Goal: Task Accomplishment & Management: Use online tool/utility

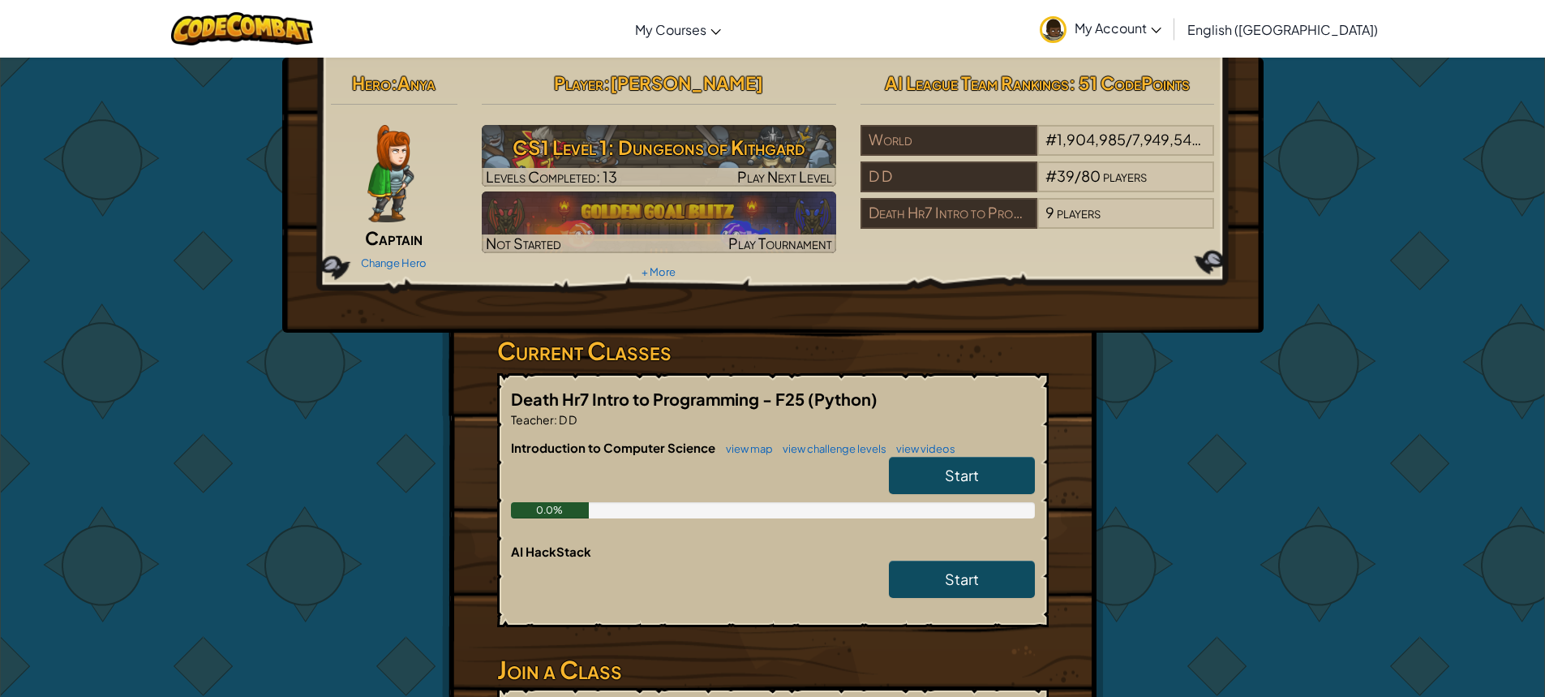
drag, startPoint x: 917, startPoint y: 472, endPoint x: 911, endPoint y: 466, distance: 9.2
click at [911, 466] on link "Start" at bounding box center [962, 475] width 146 height 37
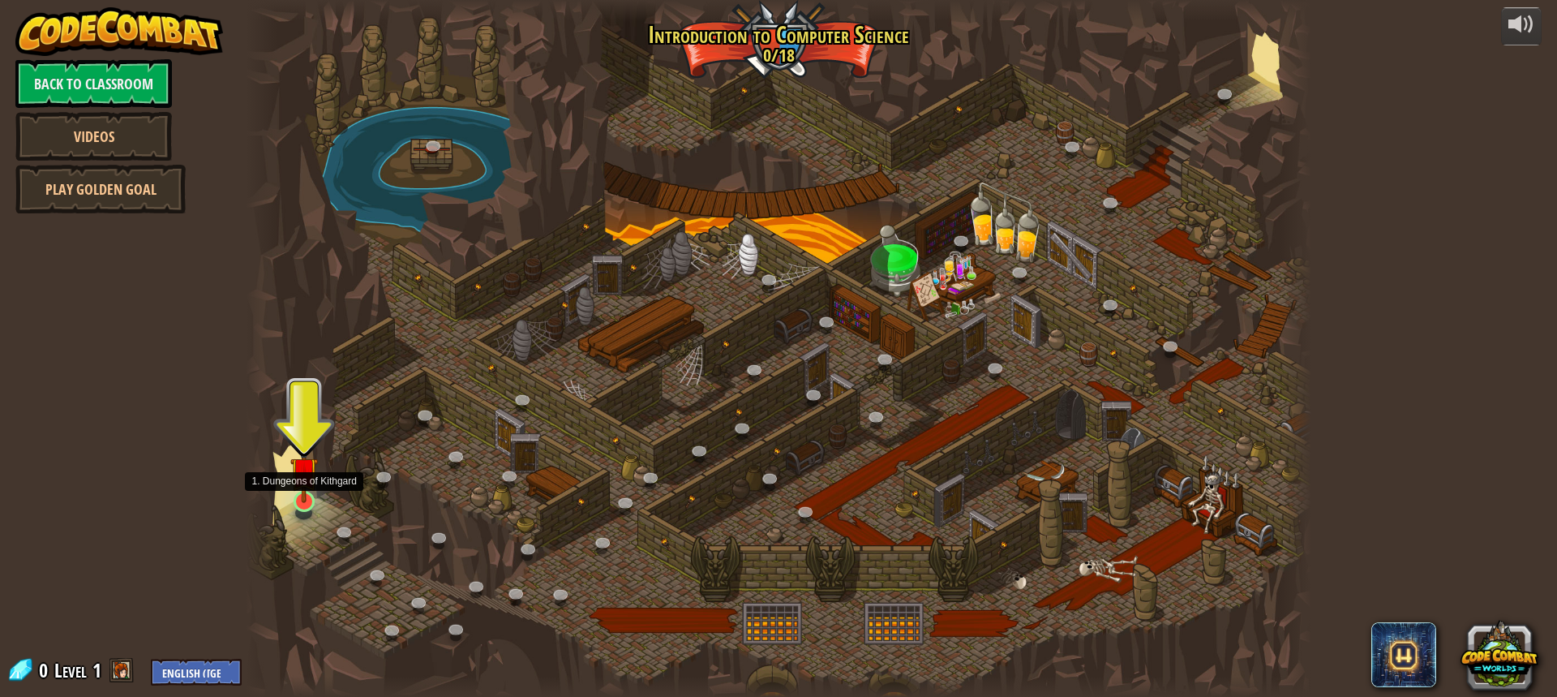
click at [311, 495] on img at bounding box center [304, 471] width 28 height 64
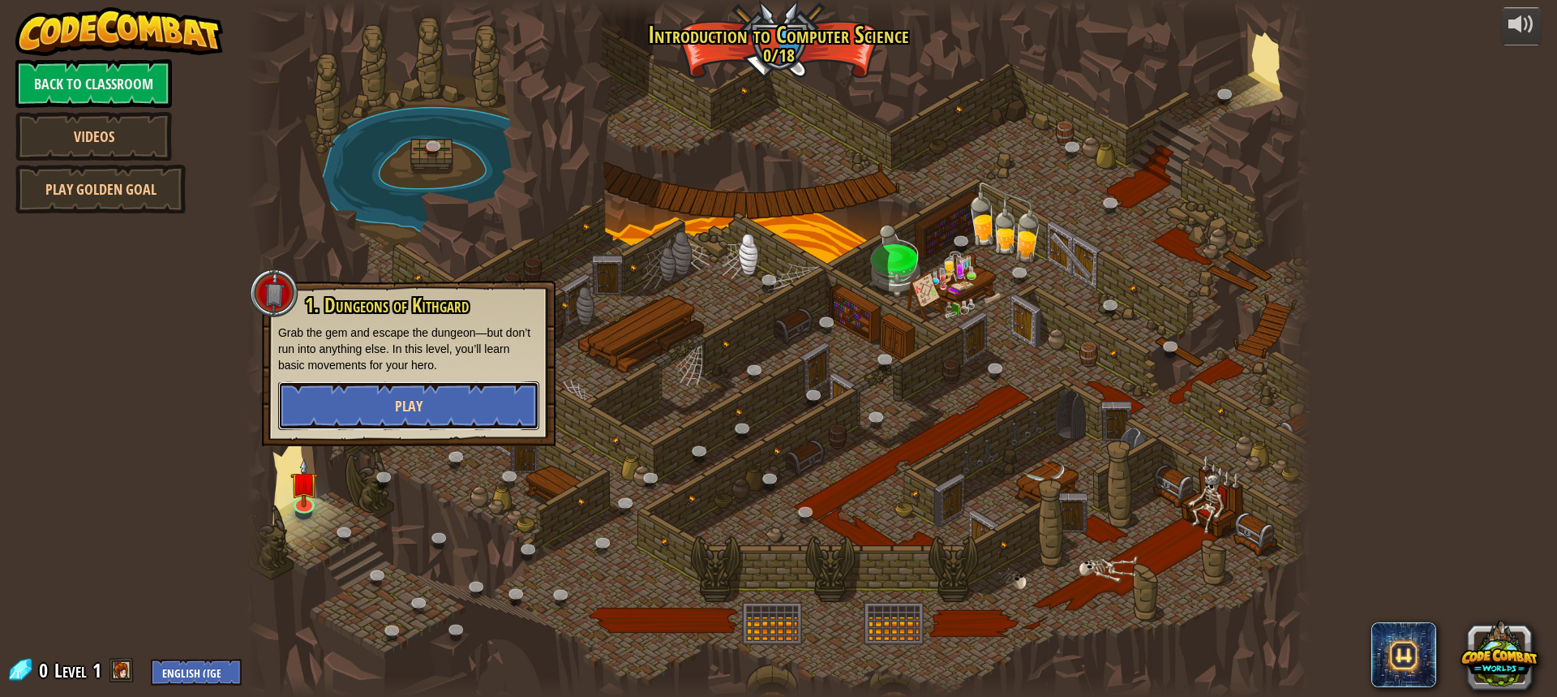
click at [346, 396] on button "Play" at bounding box center [408, 405] width 261 height 49
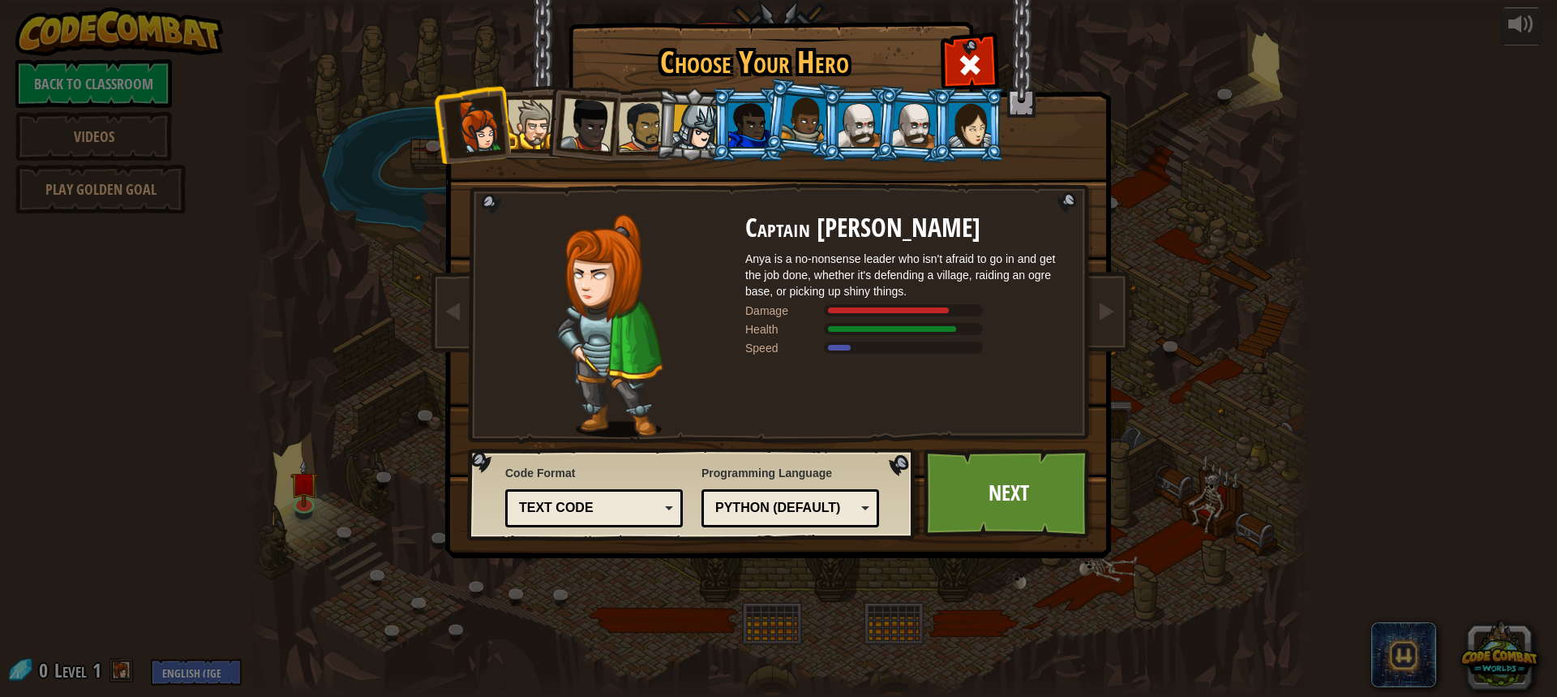
click at [955, 150] on li at bounding box center [968, 125] width 73 height 74
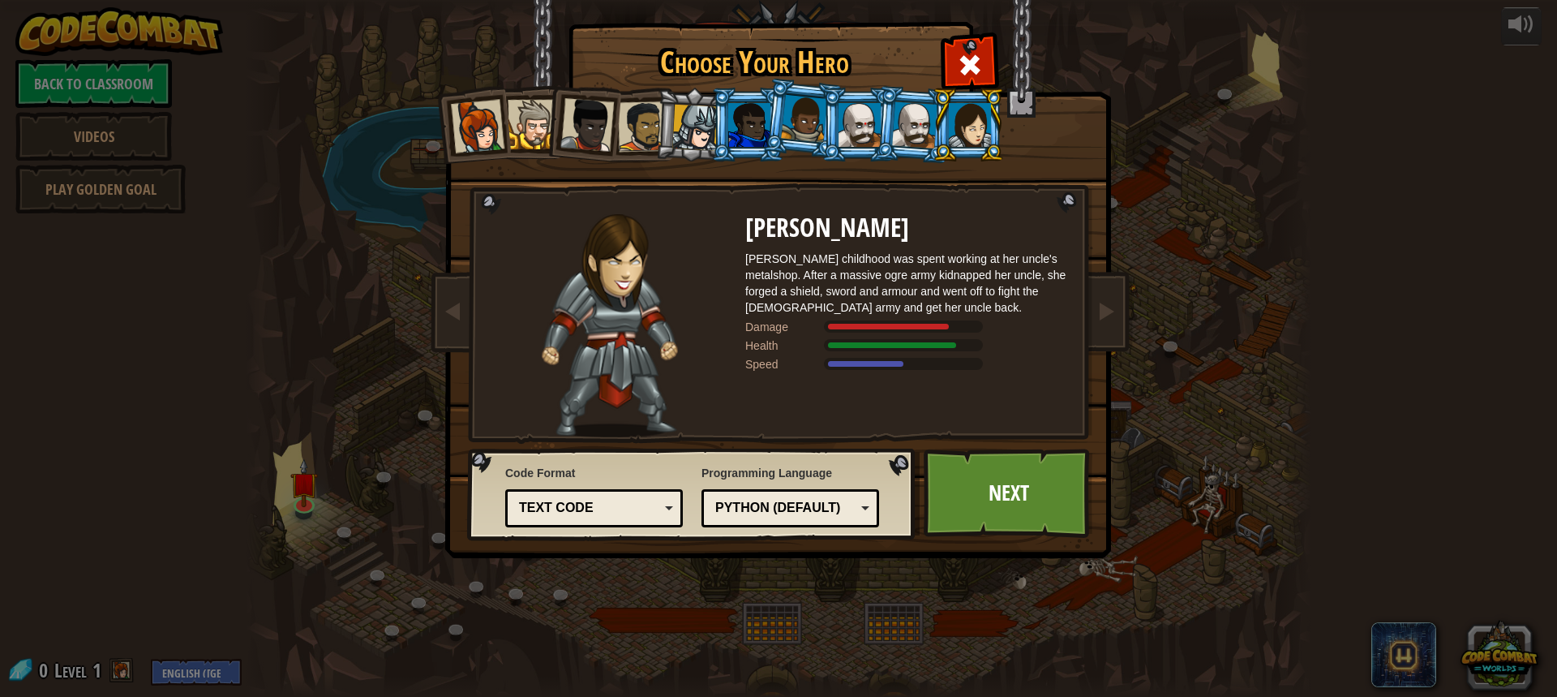
drag, startPoint x: 915, startPoint y: 127, endPoint x: 895, endPoint y: 127, distance: 20.3
click at [914, 127] on div at bounding box center [914, 124] width 45 height 46
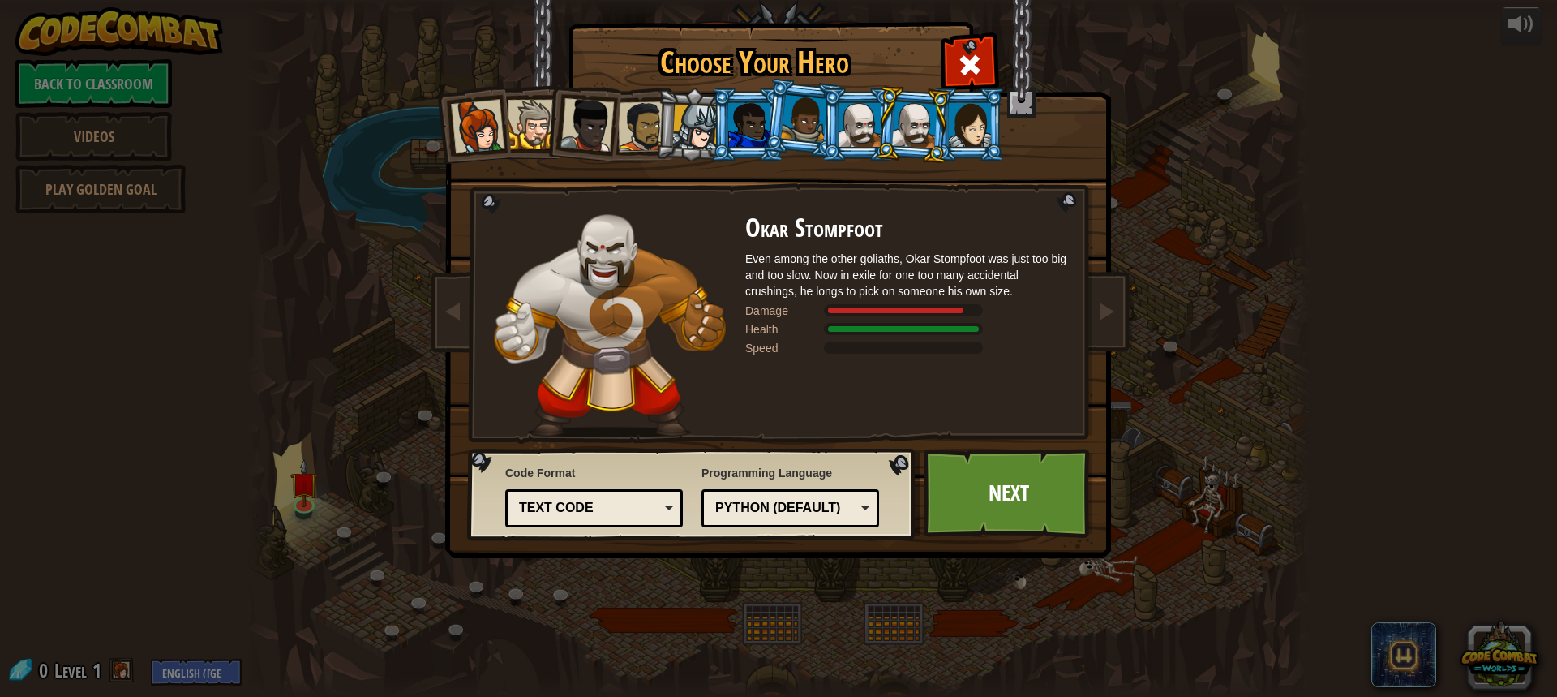
click at [852, 133] on div at bounding box center [860, 125] width 42 height 44
click at [909, 139] on div at bounding box center [914, 124] width 45 height 46
click at [861, 135] on div at bounding box center [860, 125] width 42 height 44
click at [806, 140] on div at bounding box center [804, 119] width 46 height 48
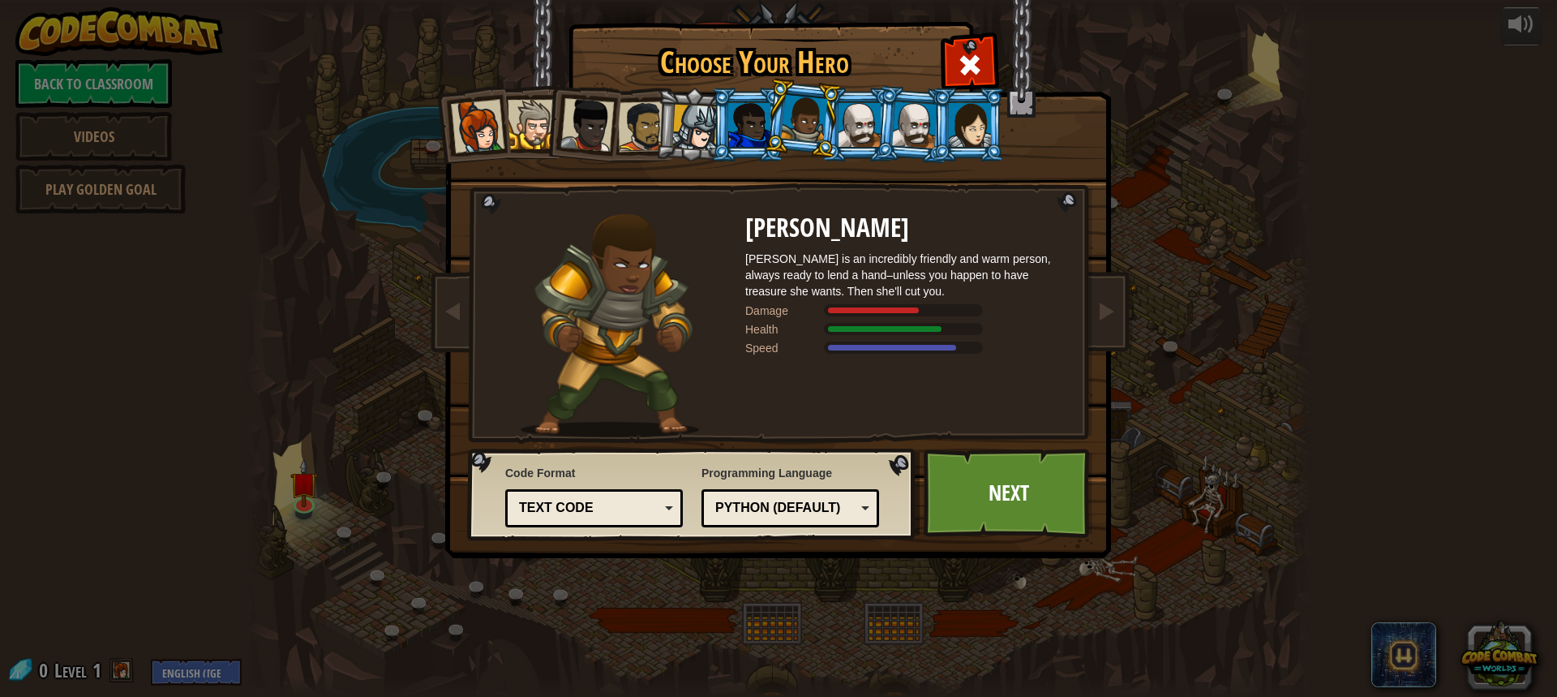
click at [750, 140] on div at bounding box center [749, 125] width 42 height 44
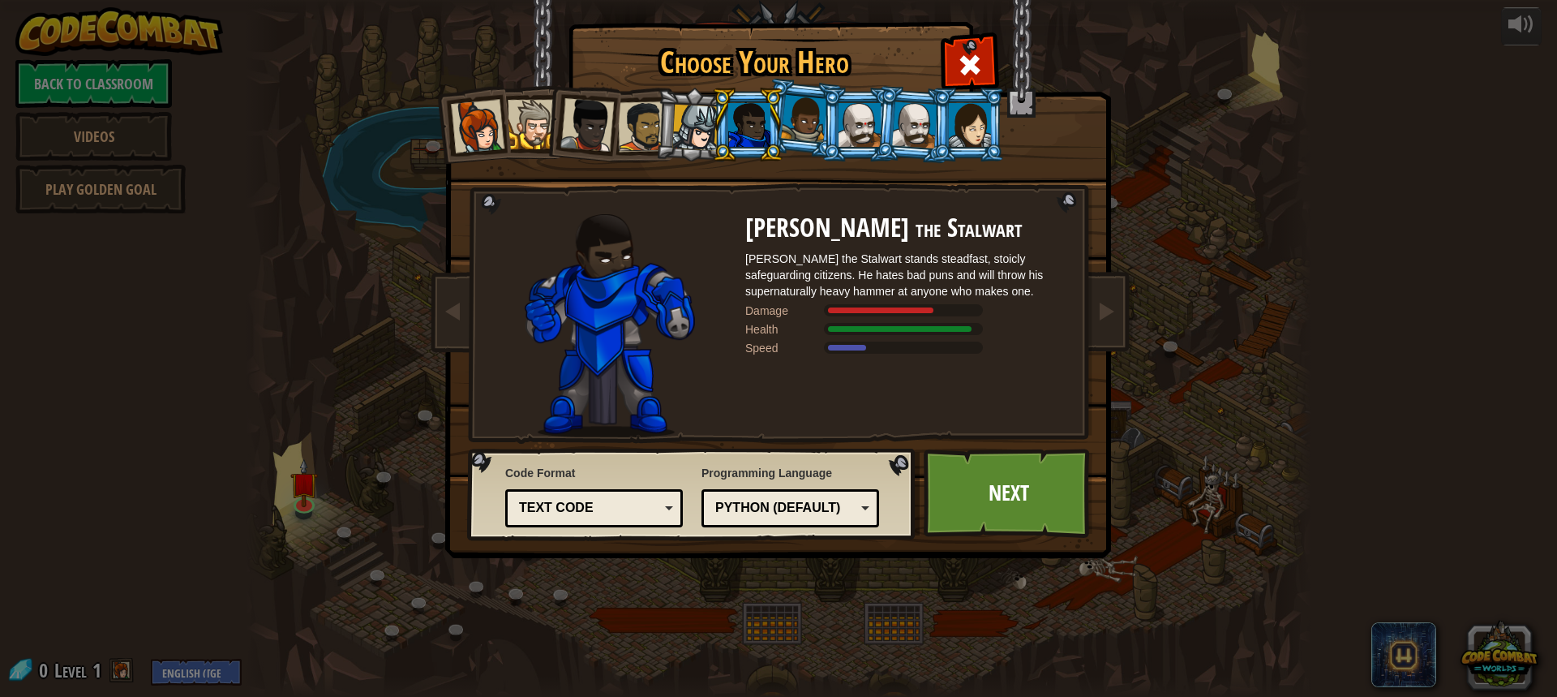
click at [788, 134] on div at bounding box center [804, 119] width 46 height 48
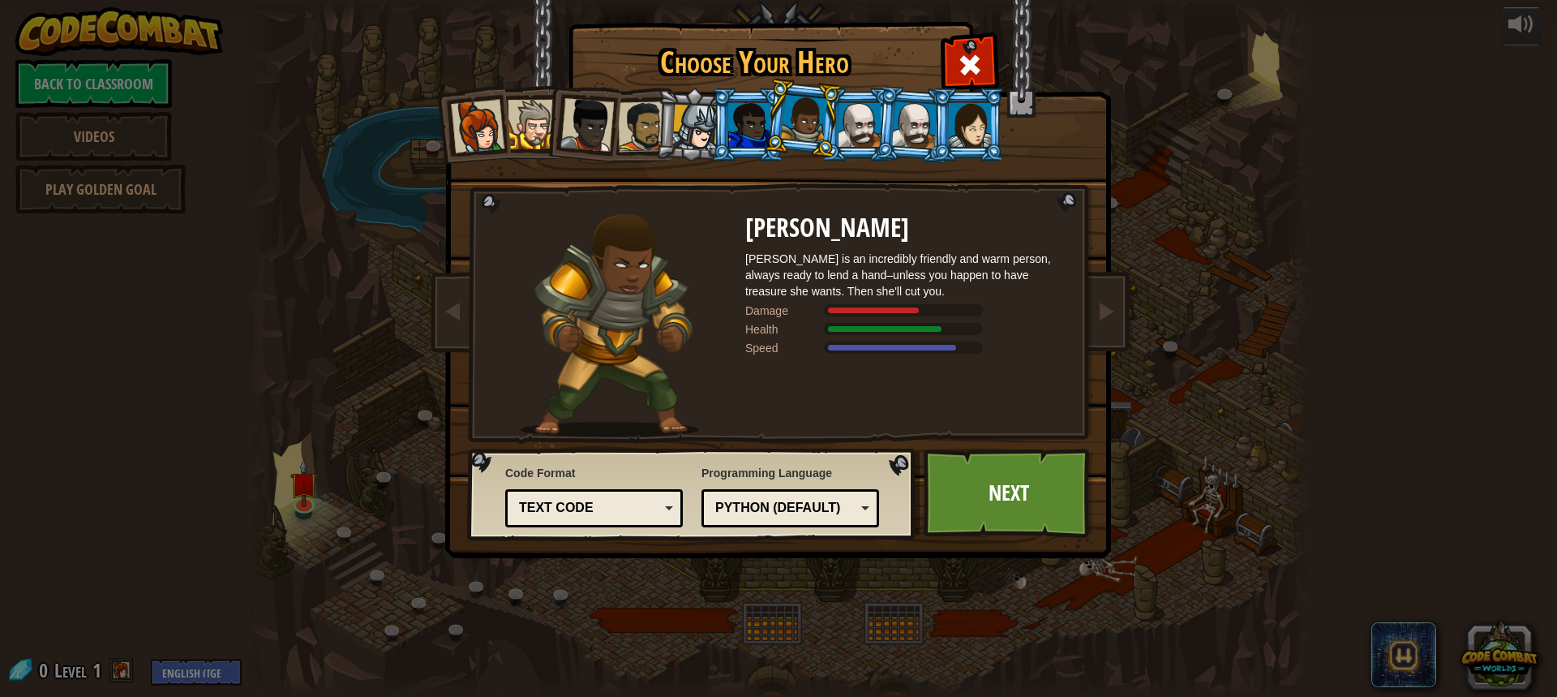
click at [614, 505] on div "Text code" at bounding box center [589, 508] width 140 height 19
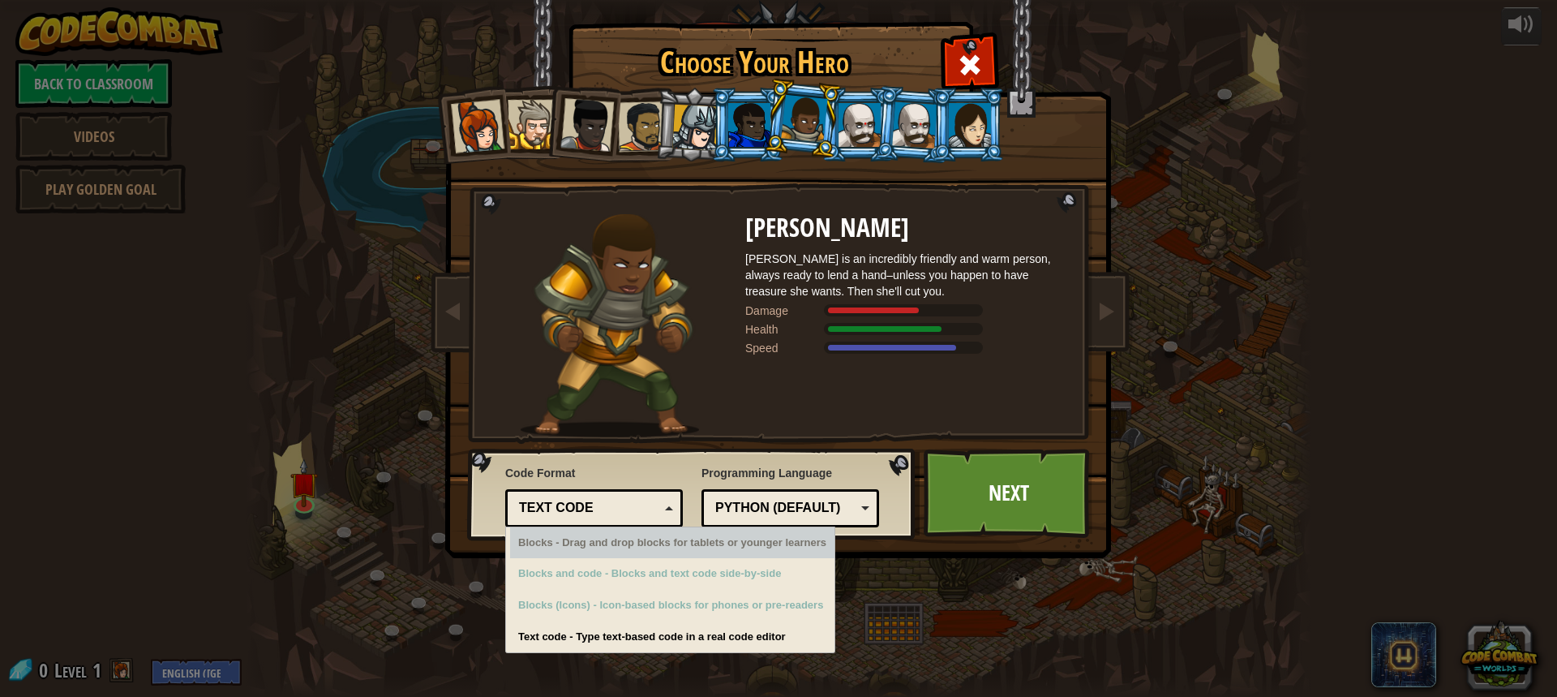
click at [616, 490] on div "Text code Blocks and code Blocks Blocks (Icons) Text code" at bounding box center [594, 508] width 178 height 38
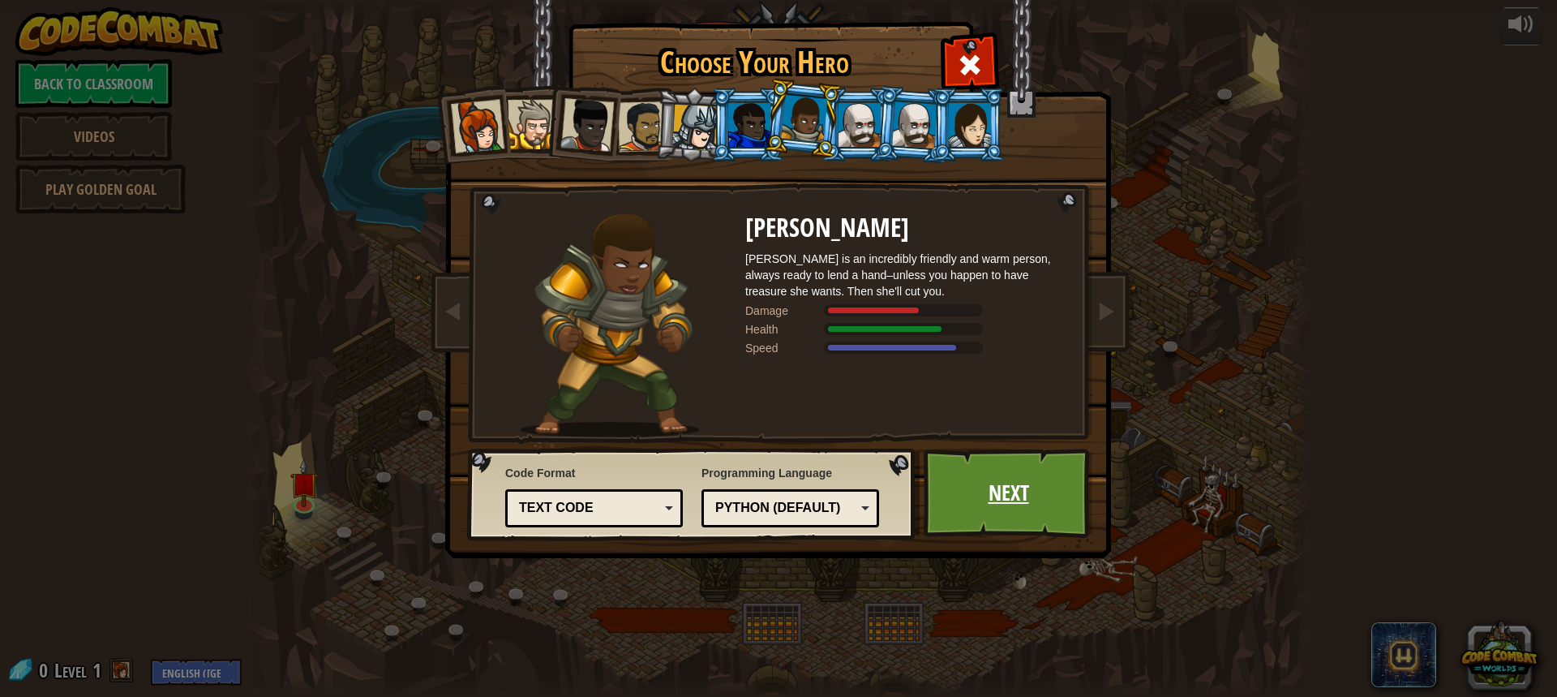
click at [976, 508] on link "Next" at bounding box center [1009, 493] width 170 height 89
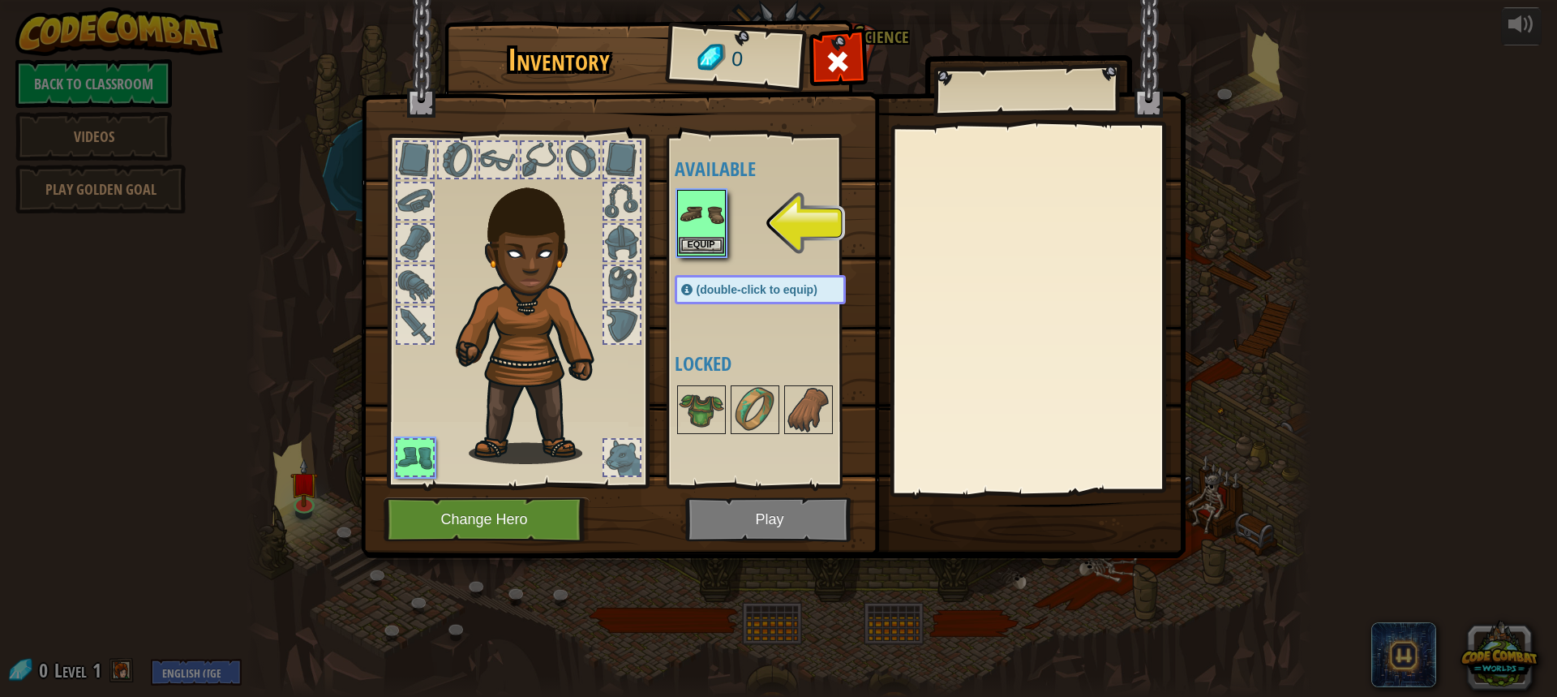
click at [690, 236] on img at bounding box center [701, 213] width 45 height 45
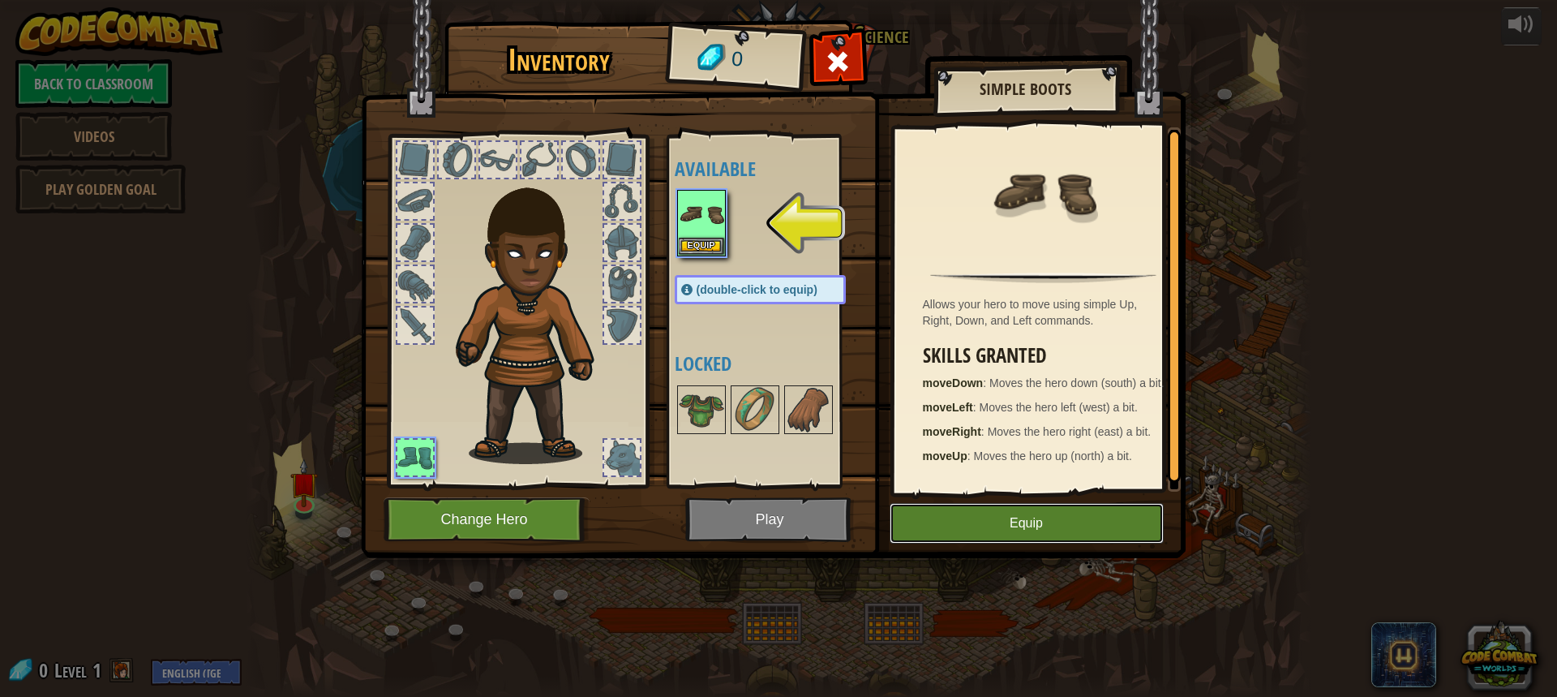
click at [1024, 515] on button "Equip" at bounding box center [1027, 523] width 274 height 41
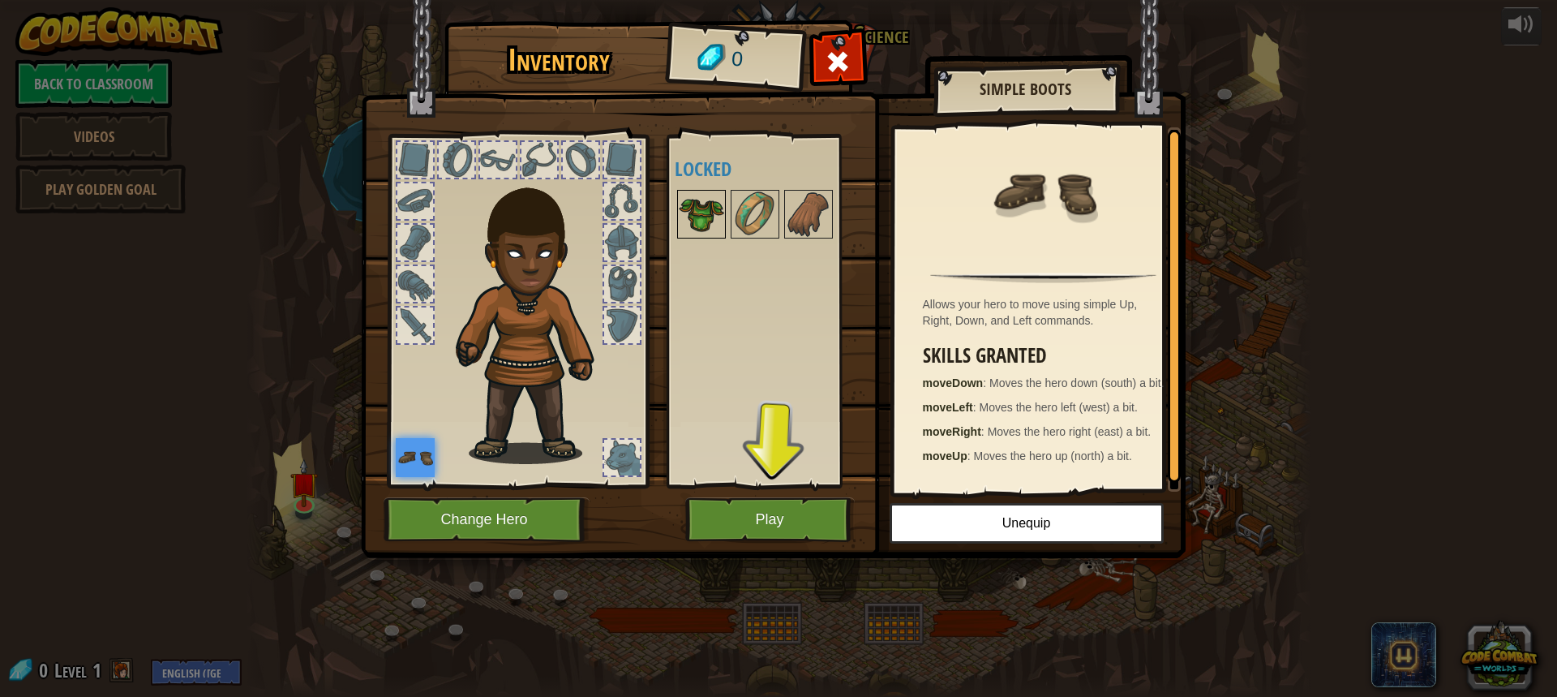
click at [713, 214] on img at bounding box center [701, 213] width 45 height 45
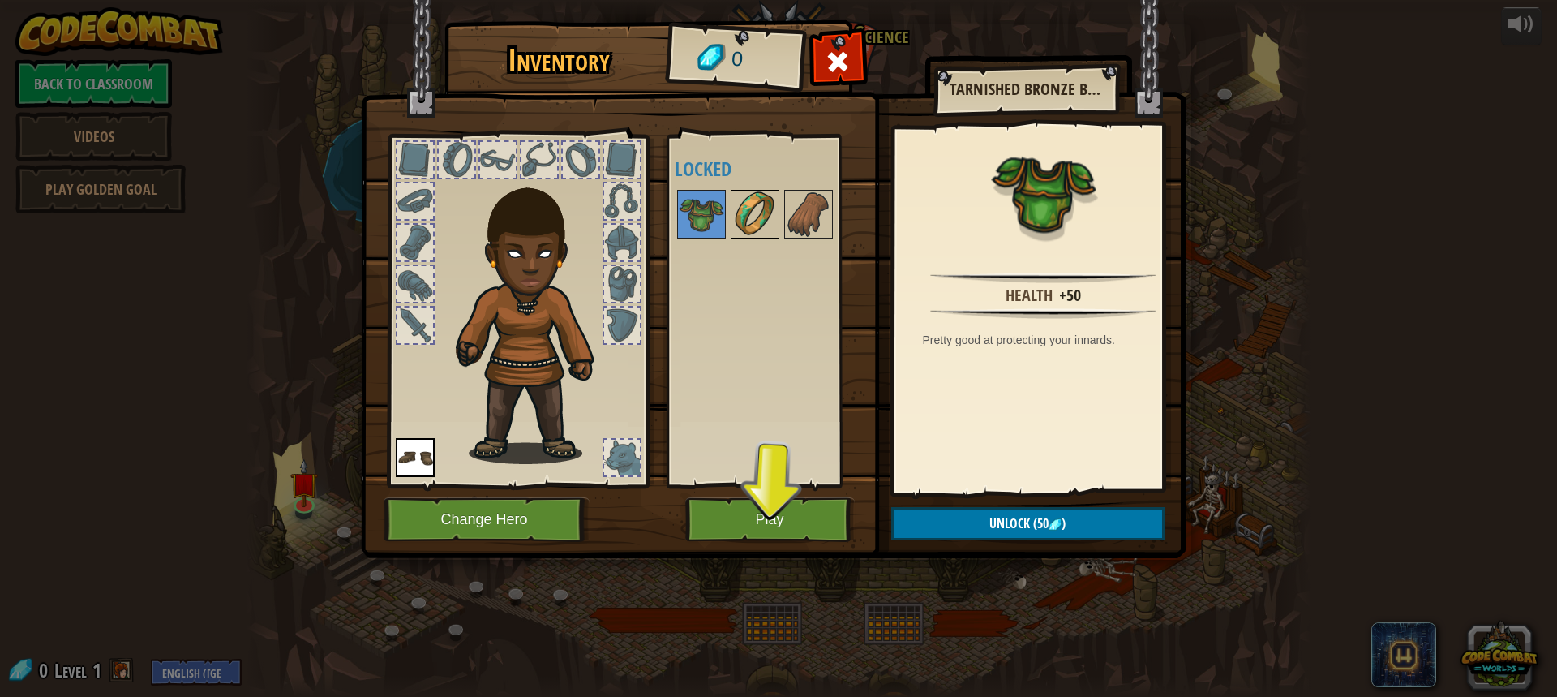
click at [761, 225] on img at bounding box center [754, 213] width 45 height 45
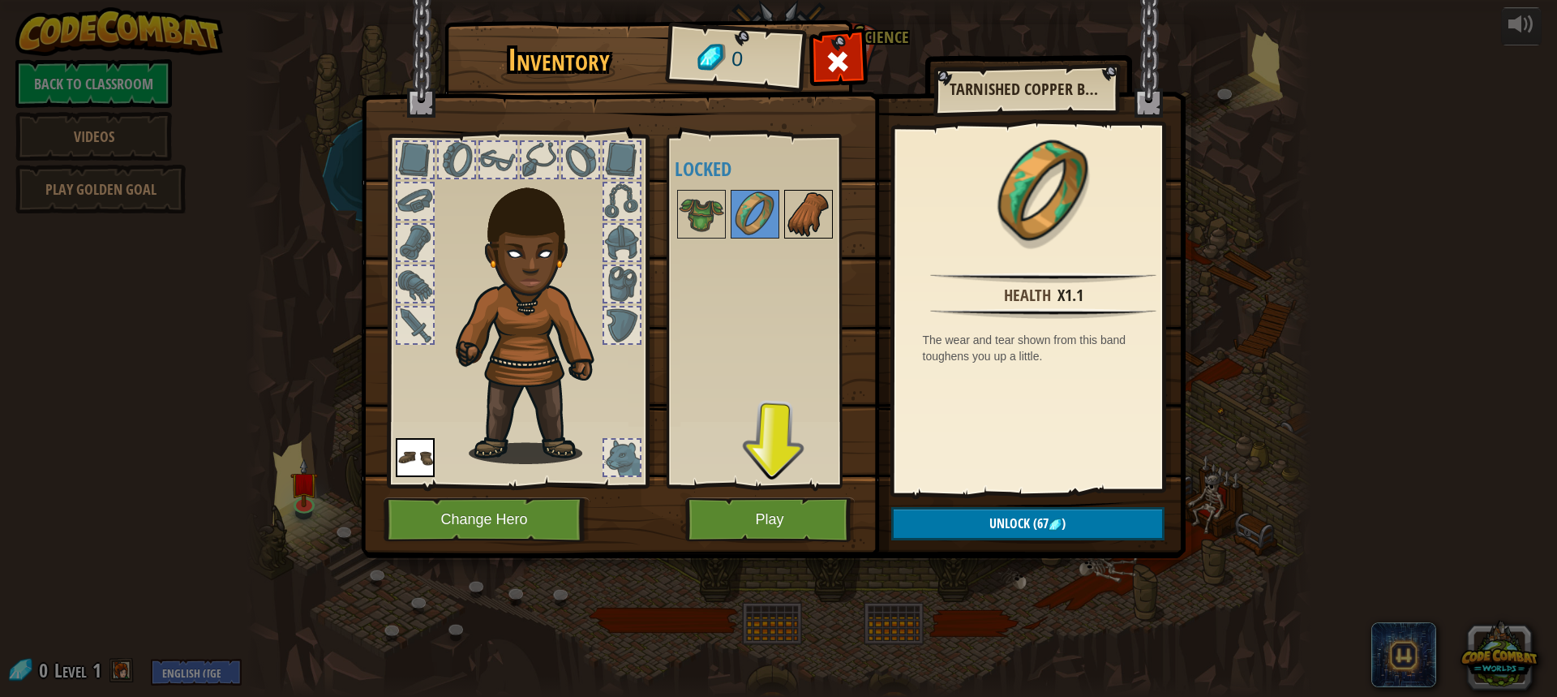
click at [804, 234] on img at bounding box center [808, 213] width 45 height 45
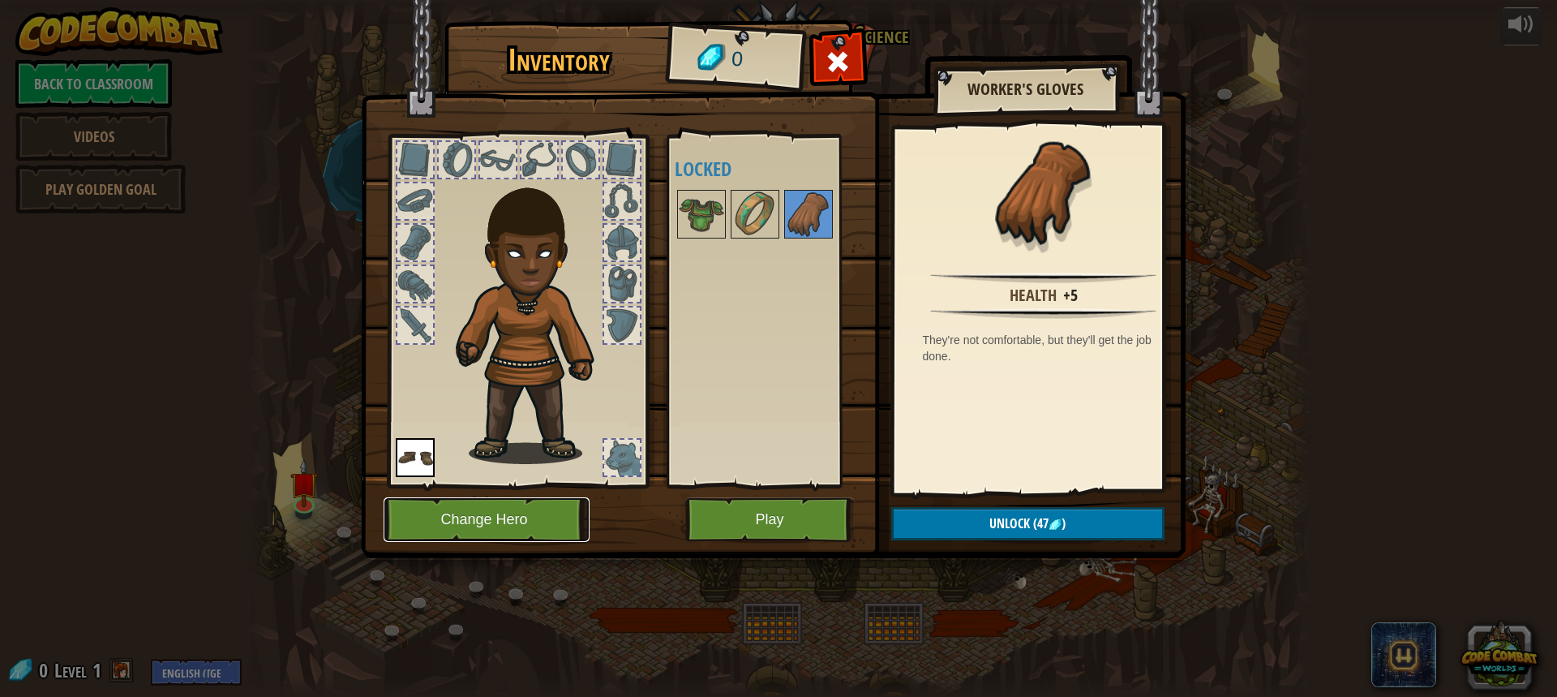
click at [531, 514] on button "Change Hero" at bounding box center [487, 519] width 206 height 45
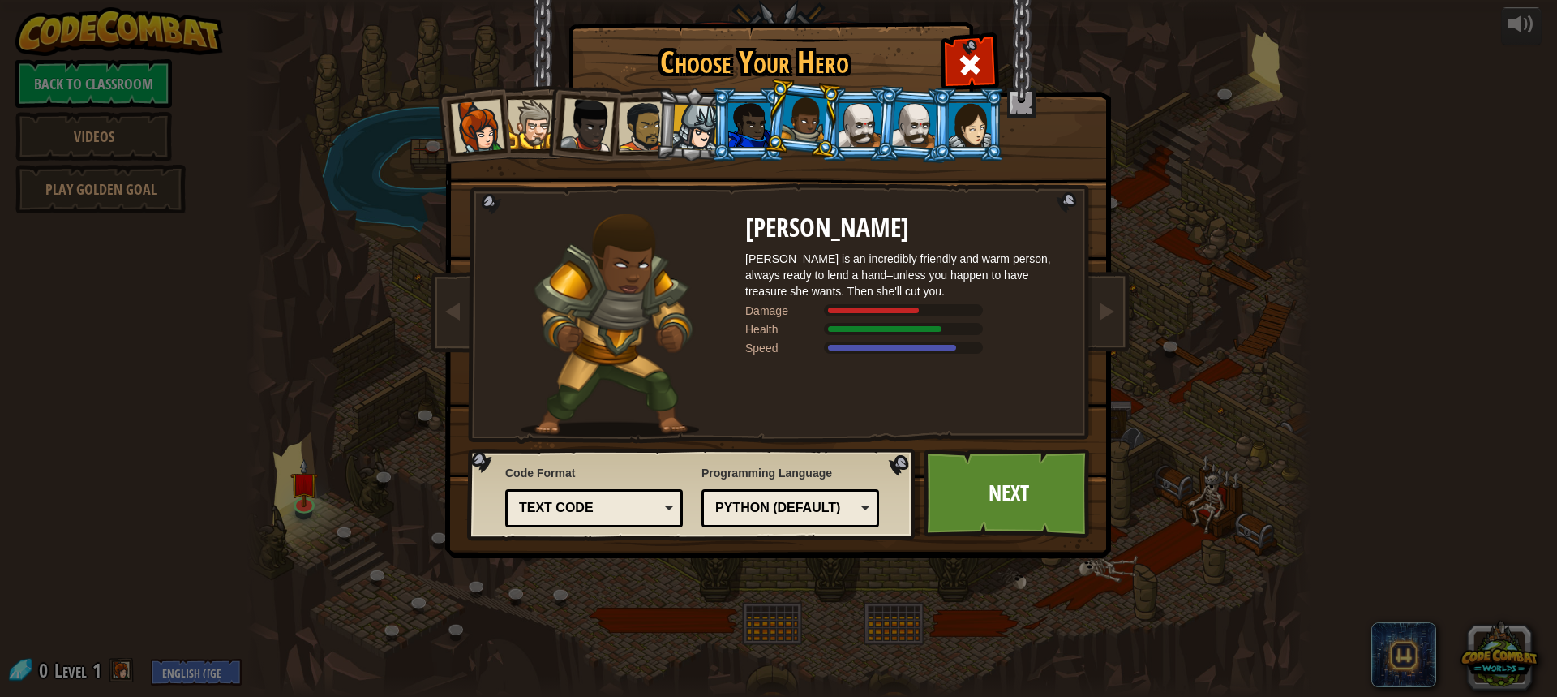
click at [662, 131] on li at bounding box center [693, 125] width 77 height 78
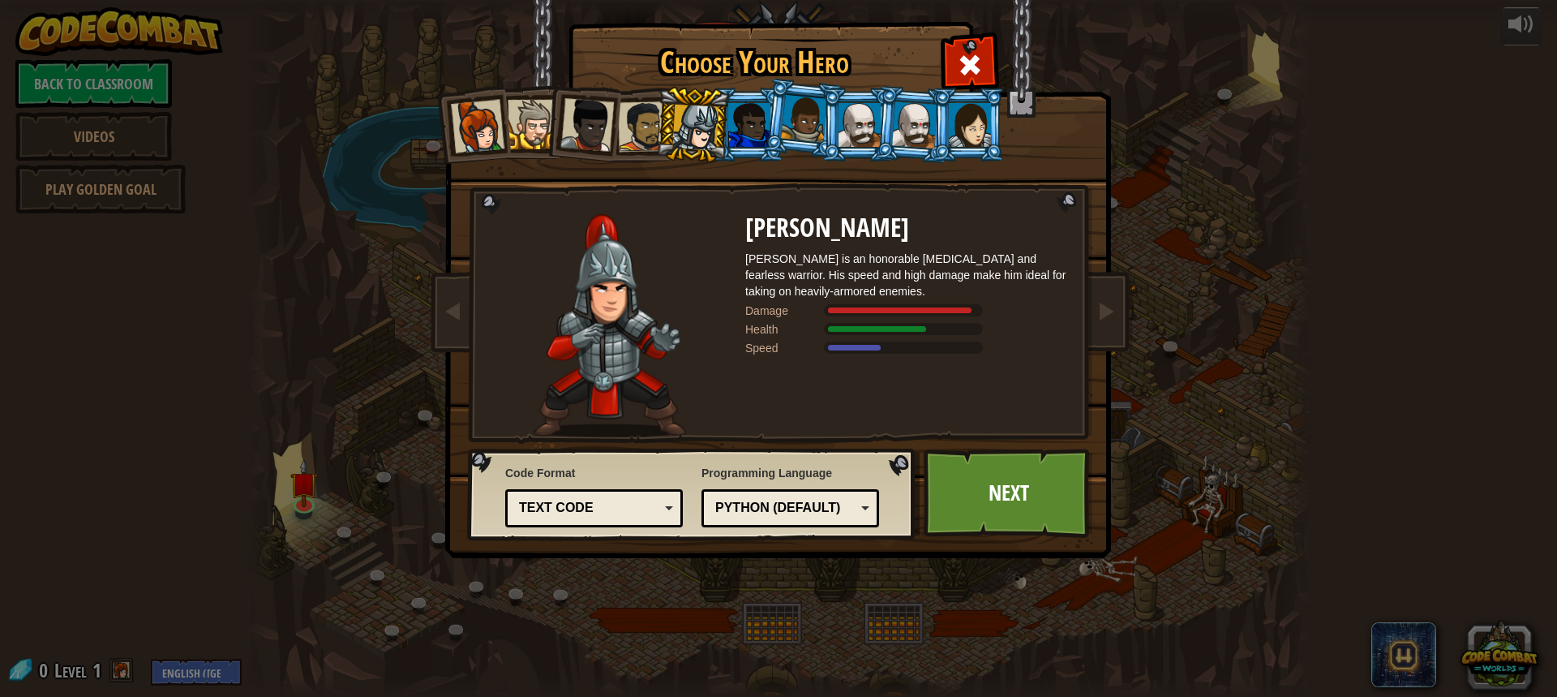
click at [650, 132] on div at bounding box center [643, 126] width 50 height 50
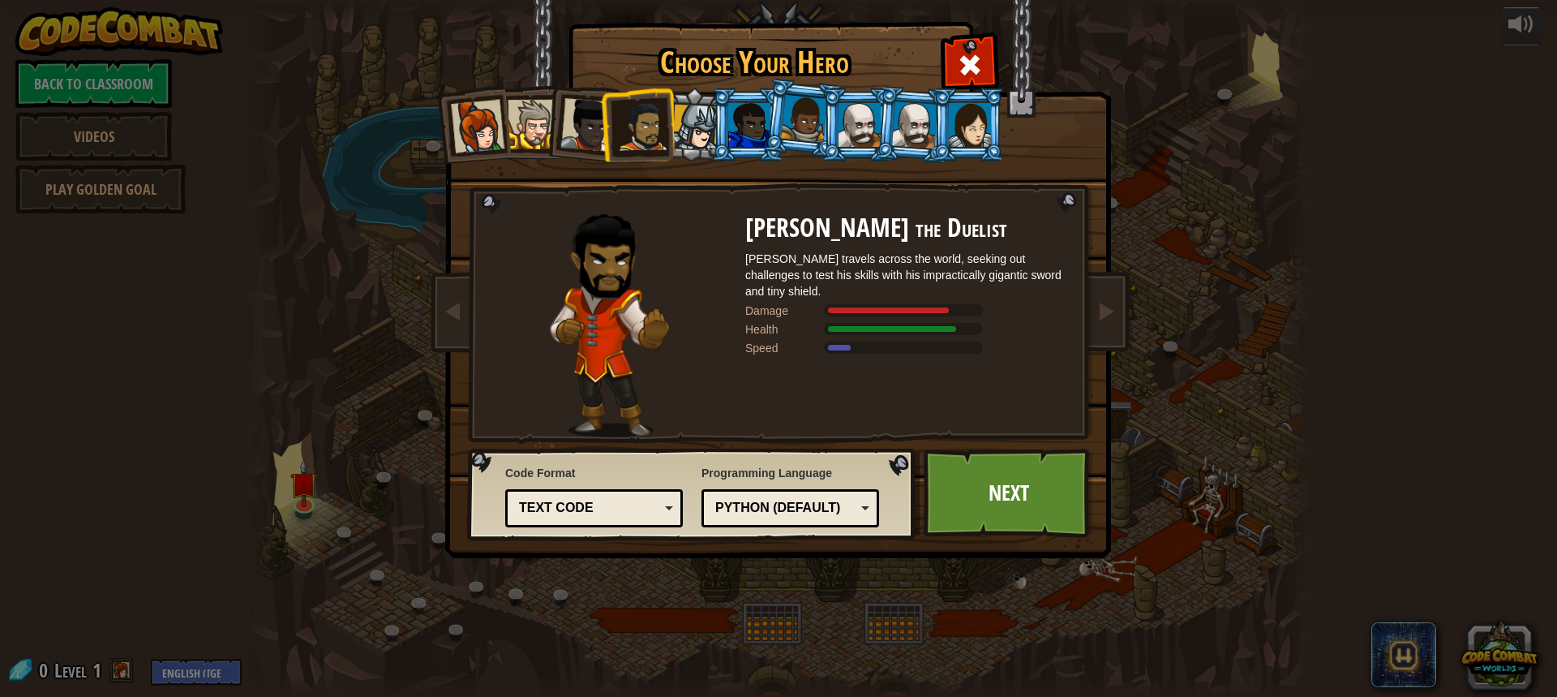
click at [817, 131] on div at bounding box center [804, 119] width 46 height 48
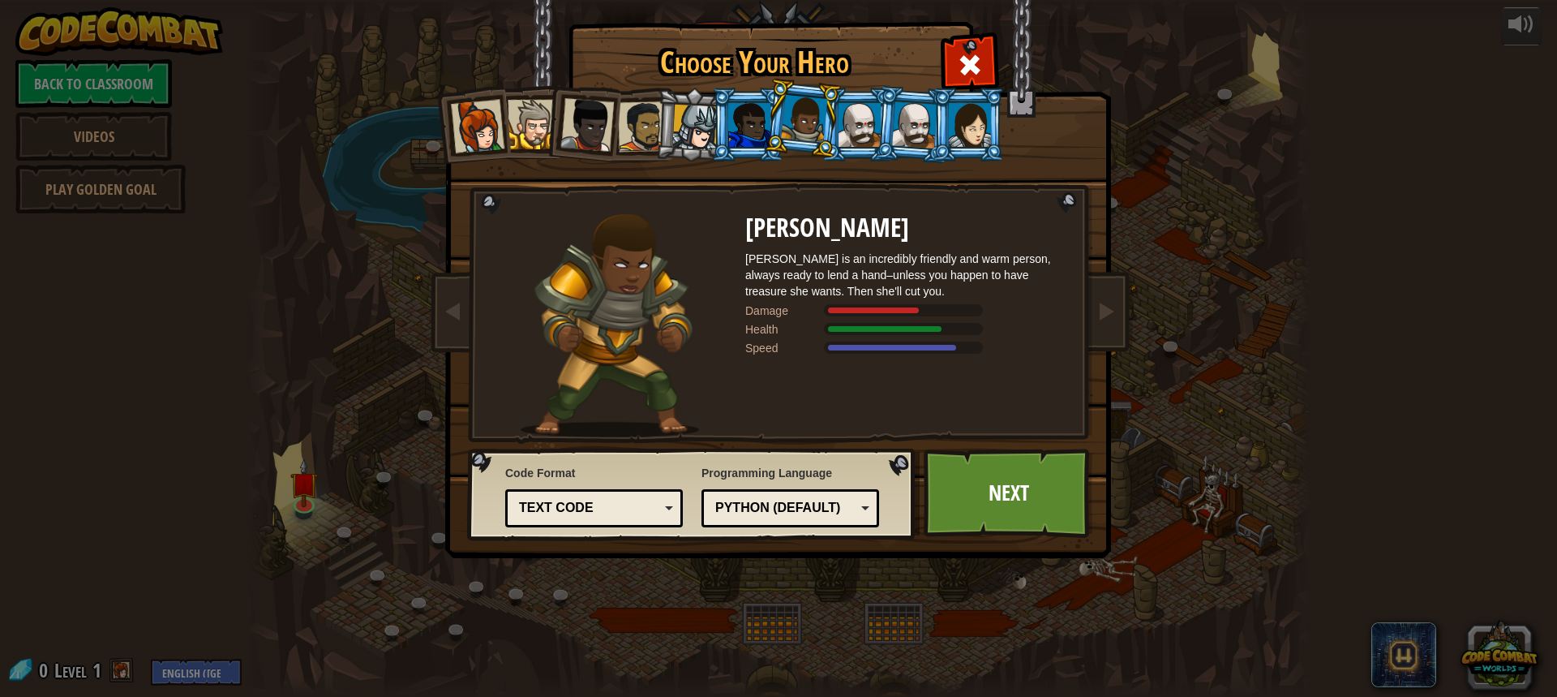
click at [727, 135] on li at bounding box center [747, 125] width 73 height 74
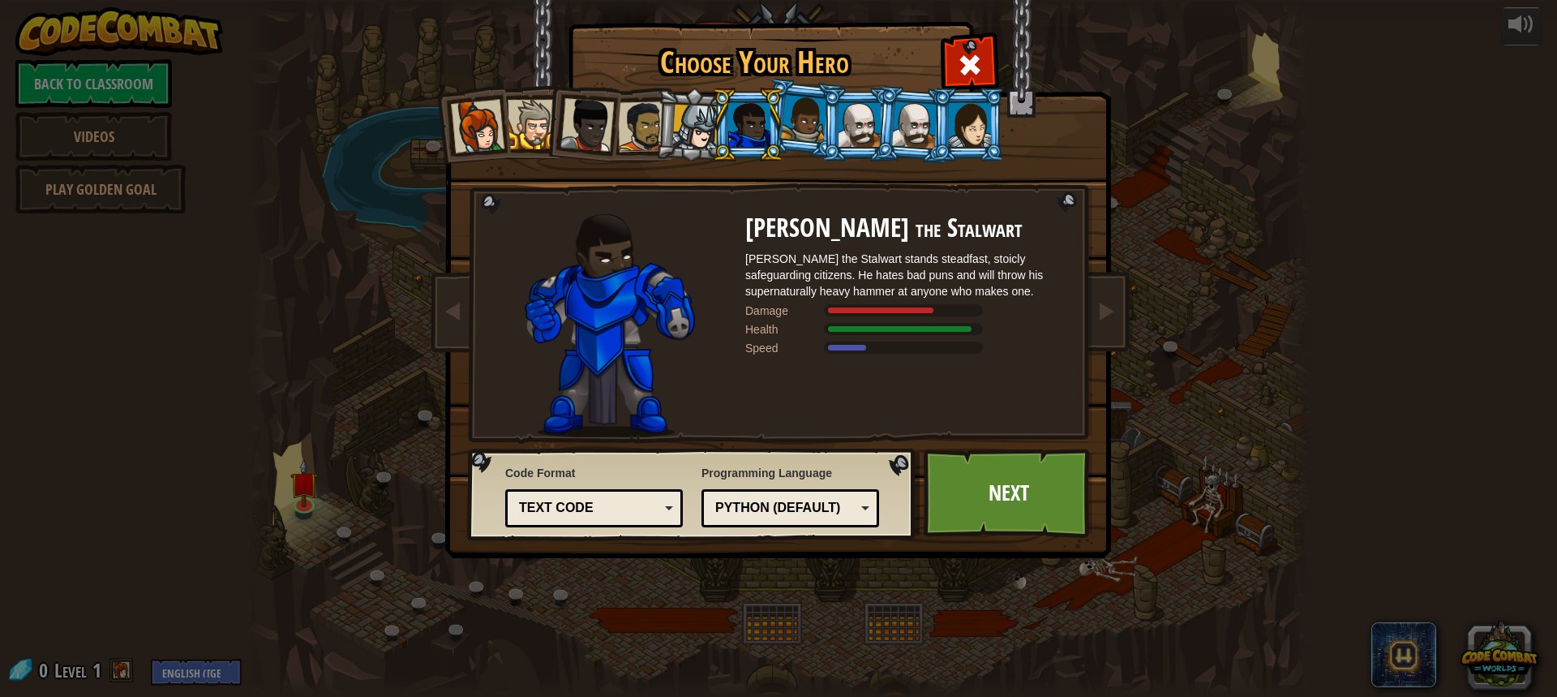
click at [794, 122] on div at bounding box center [804, 119] width 46 height 48
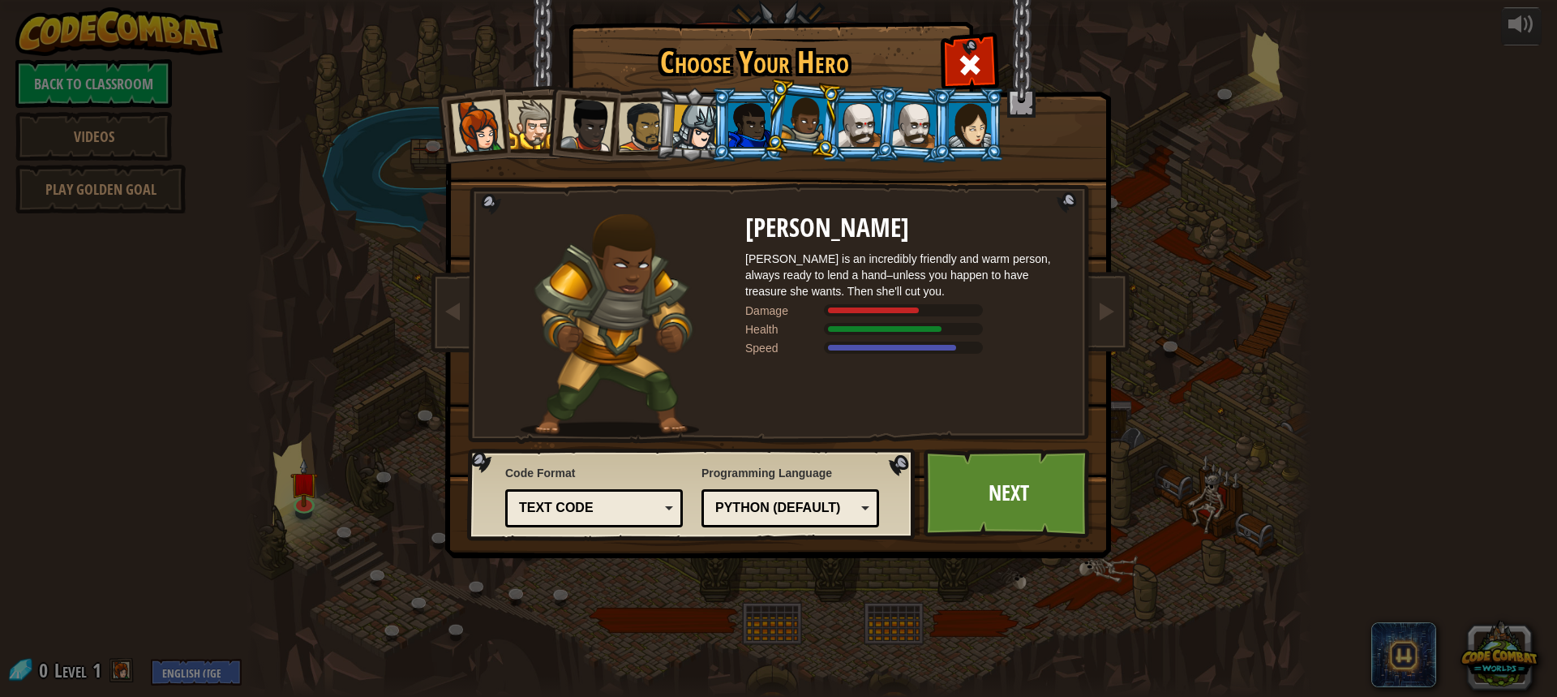
click at [858, 129] on div at bounding box center [860, 125] width 42 height 44
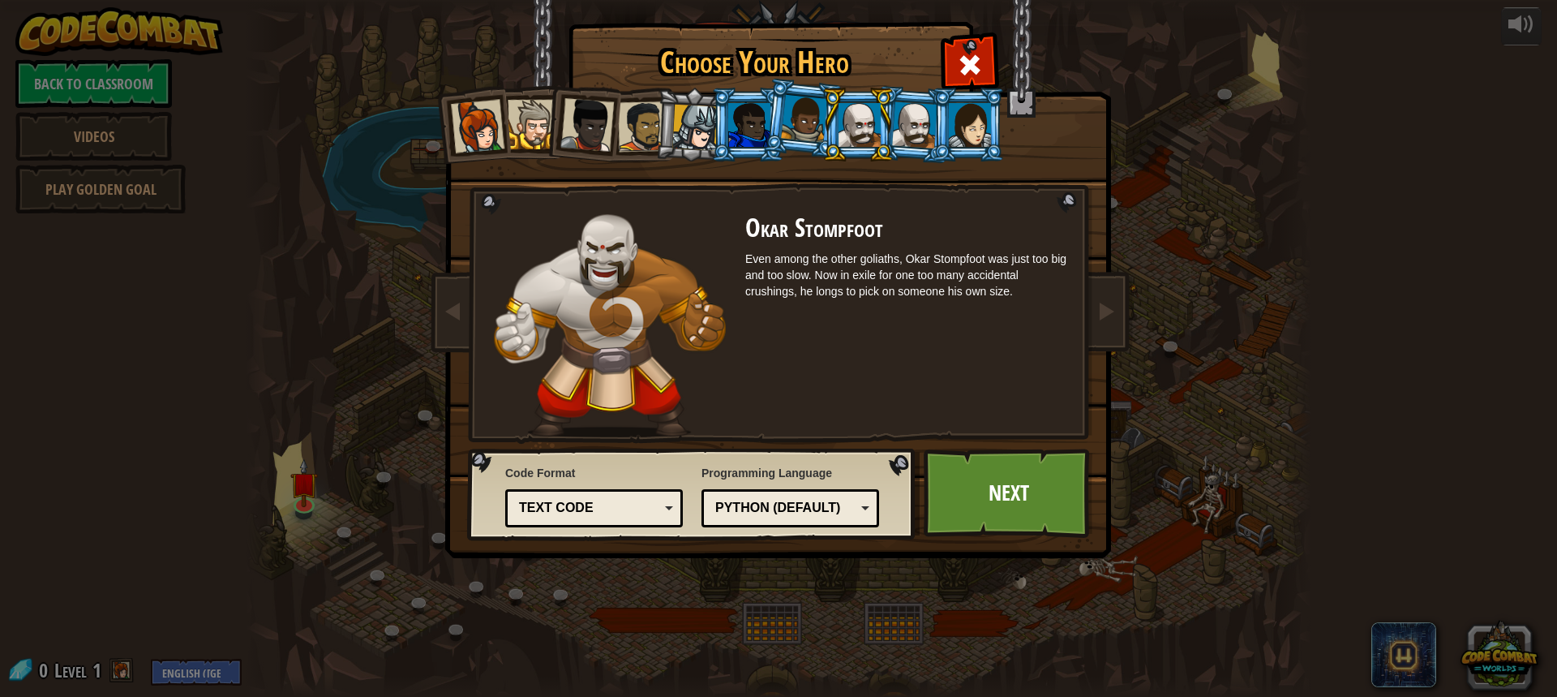
click at [904, 124] on div at bounding box center [914, 124] width 45 height 46
click at [486, 124] on div at bounding box center [478, 127] width 54 height 54
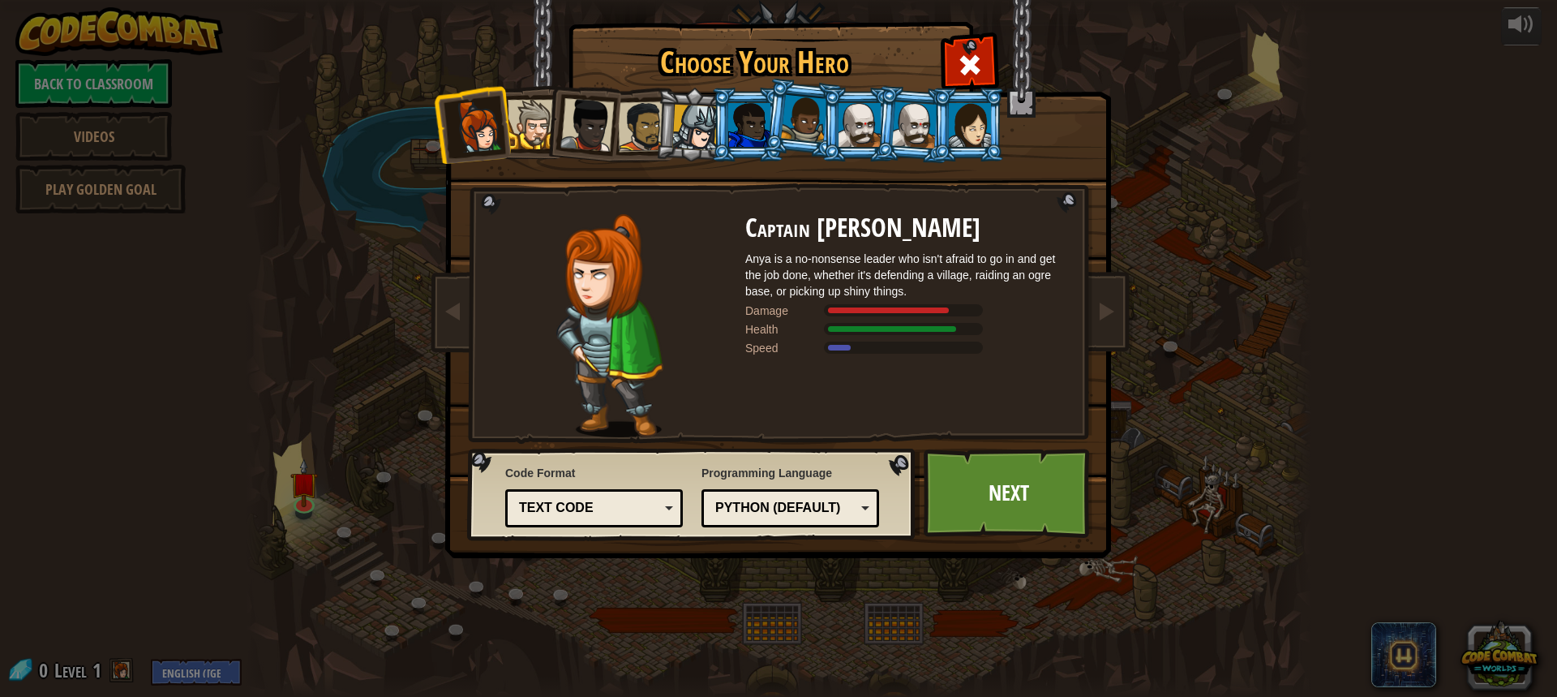
click at [531, 122] on div at bounding box center [532, 124] width 49 height 49
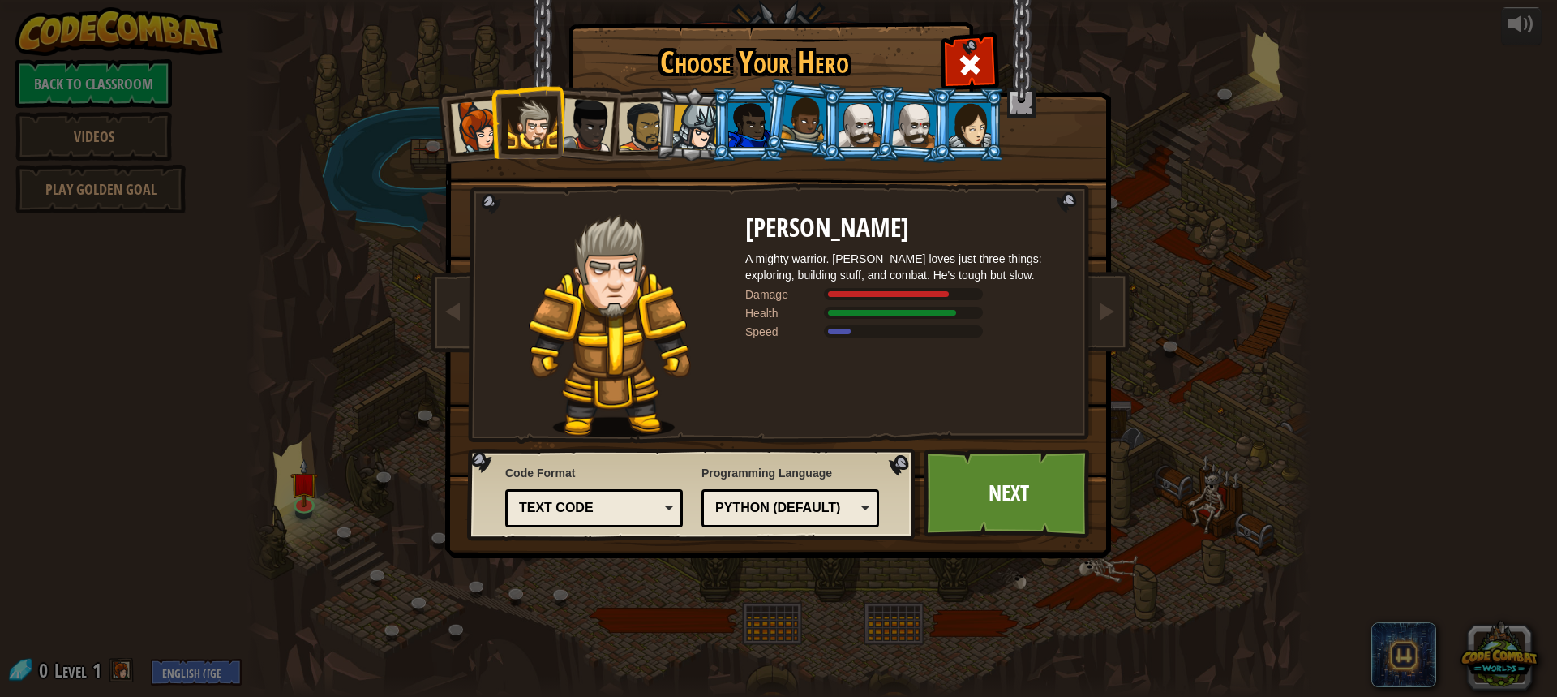
click at [603, 134] on div at bounding box center [587, 125] width 54 height 54
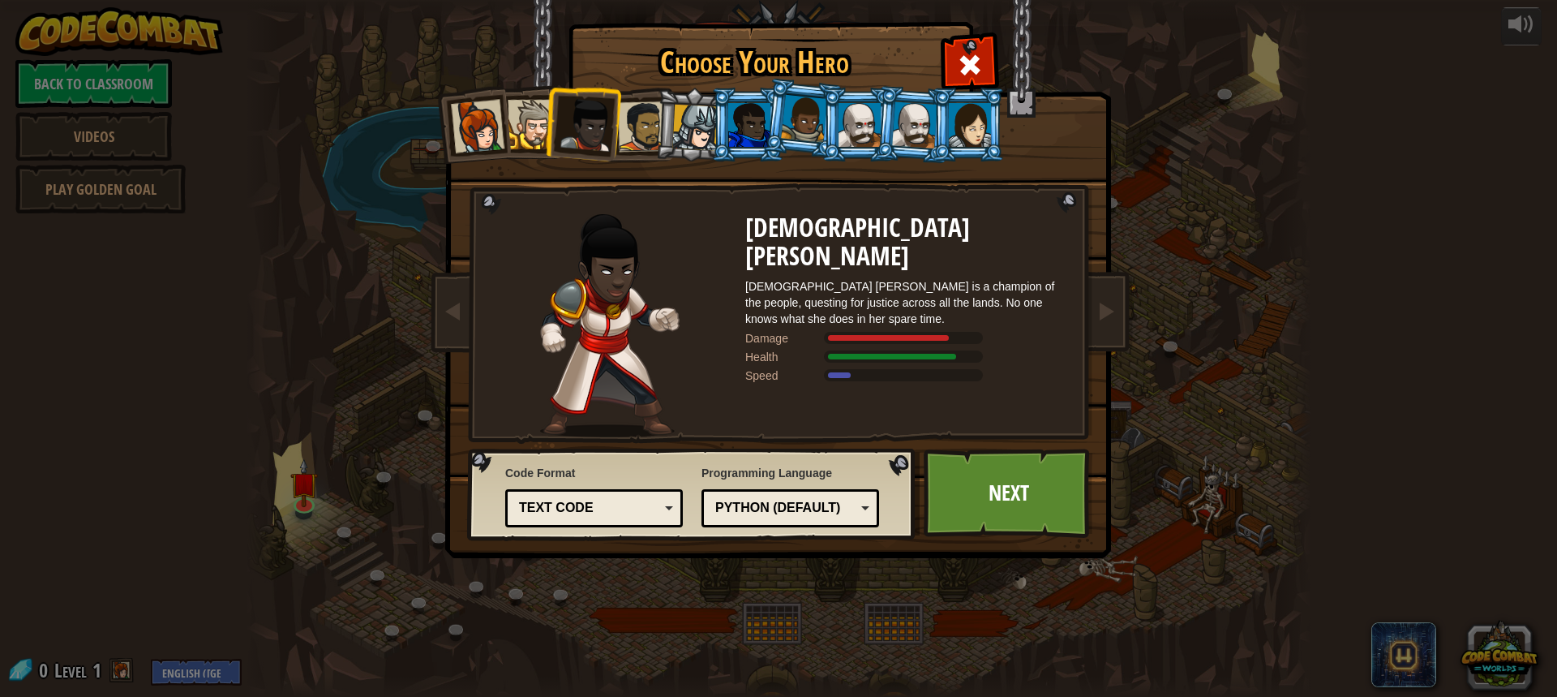
click at [648, 134] on div at bounding box center [643, 126] width 50 height 50
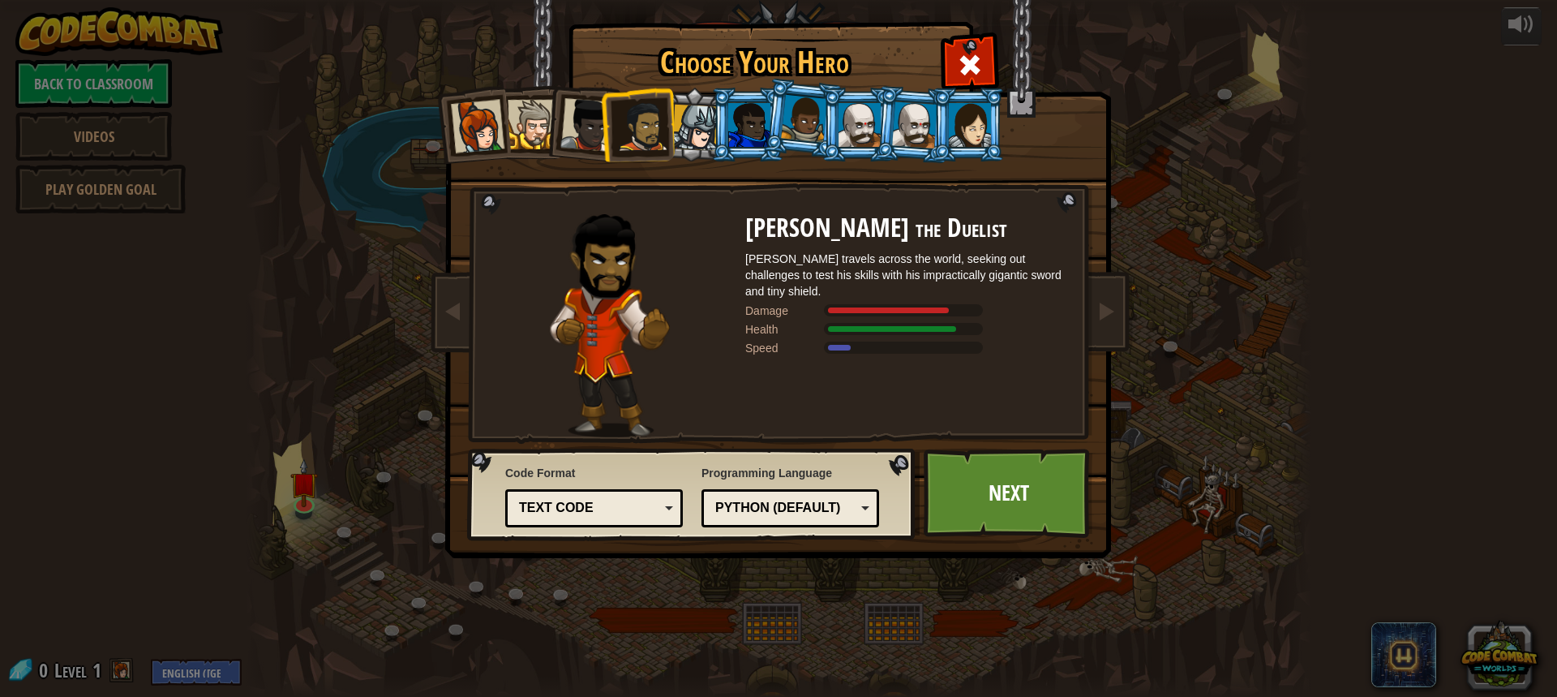
click at [714, 128] on li at bounding box center [747, 125] width 73 height 74
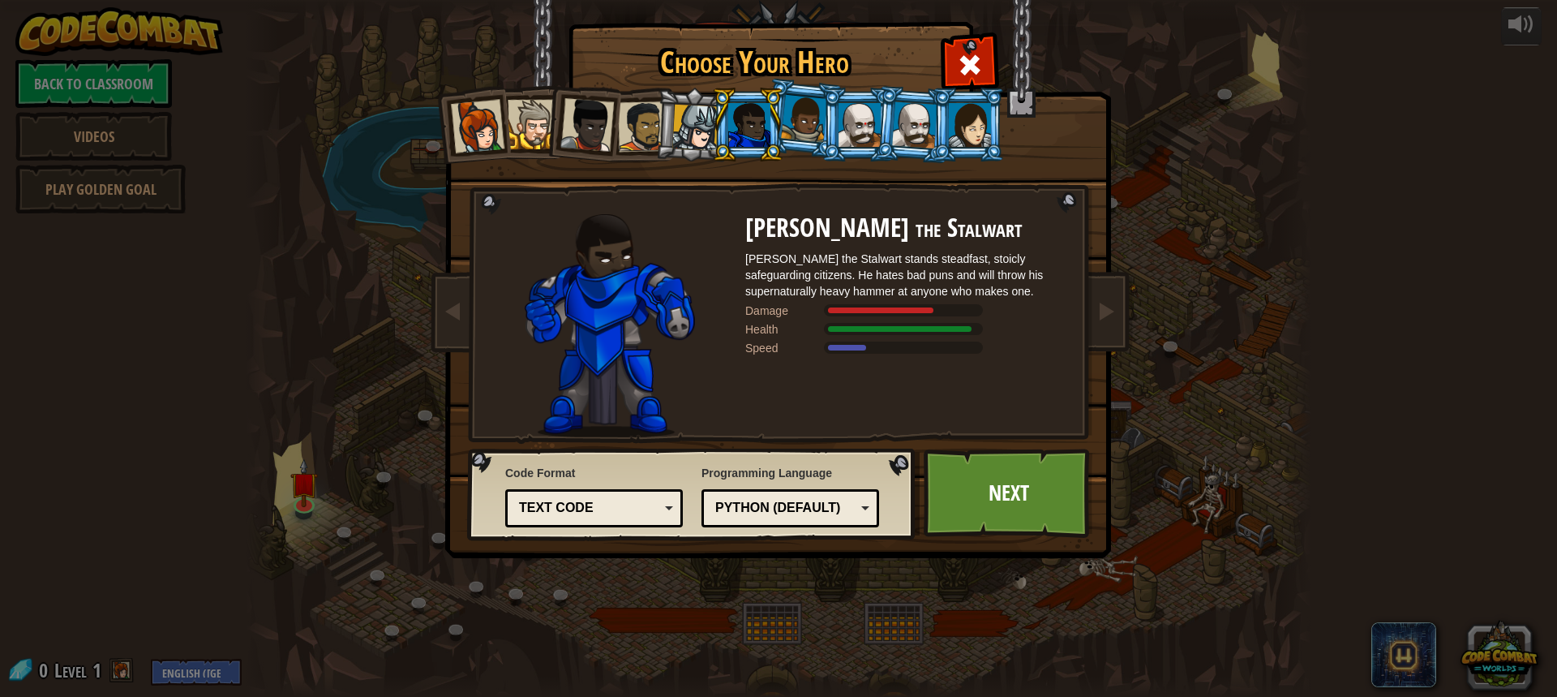
click at [655, 127] on li at bounding box center [693, 125] width 77 height 78
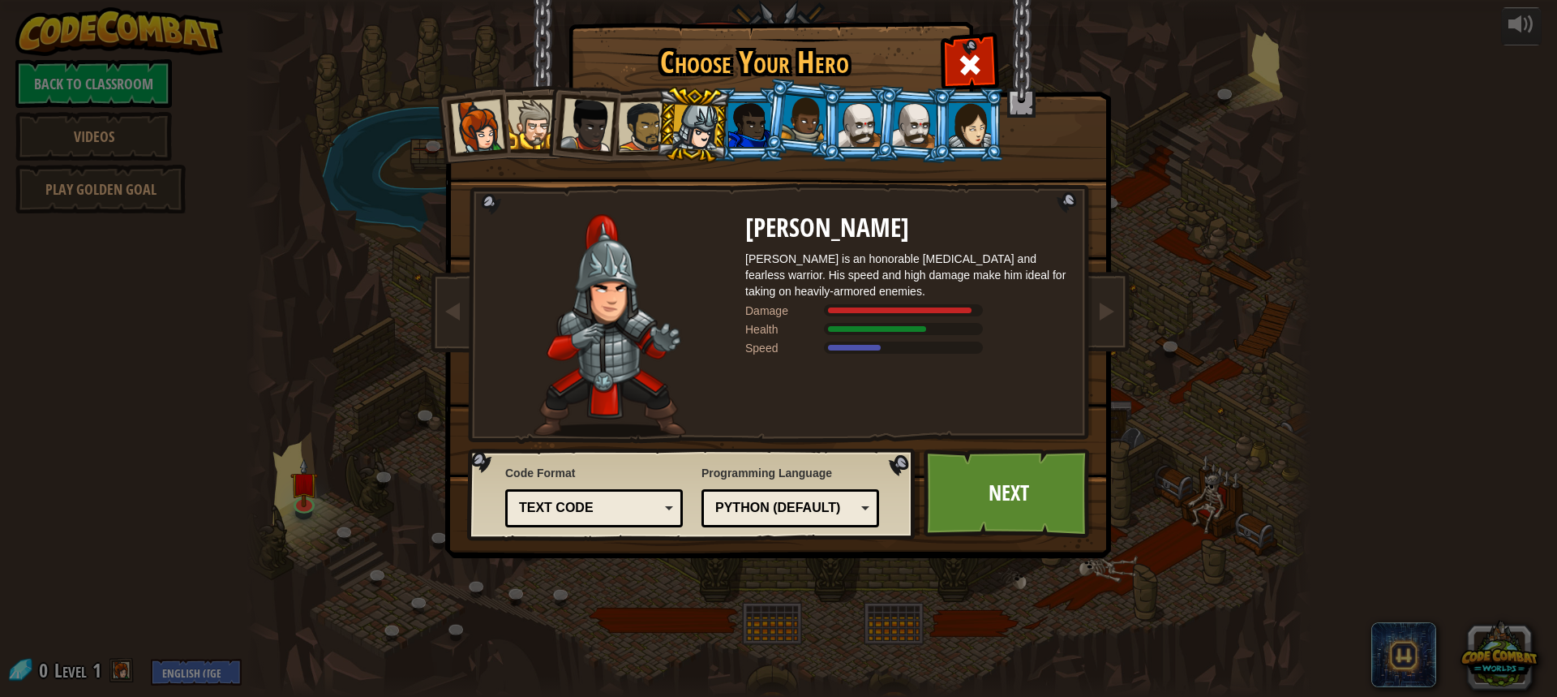
click at [642, 124] on div at bounding box center [643, 126] width 50 height 50
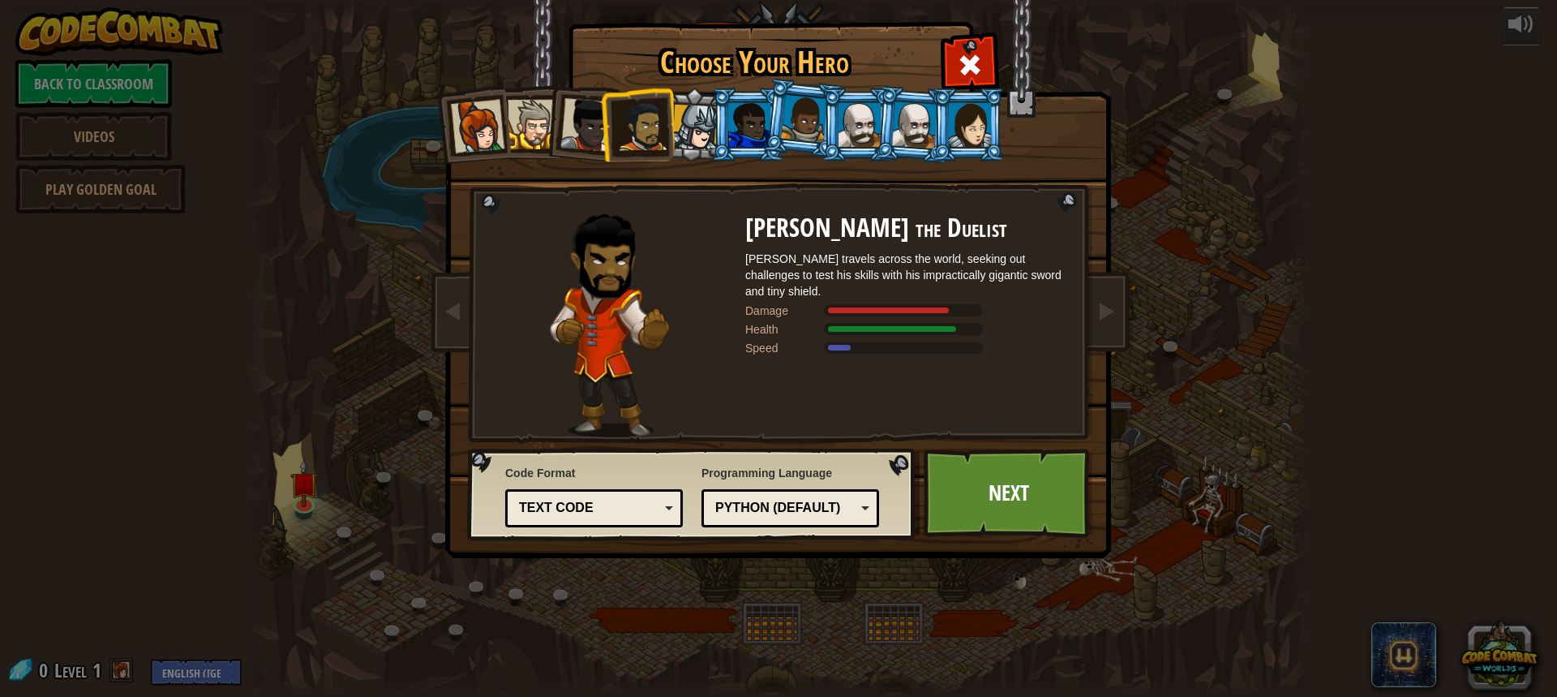
click at [685, 124] on div at bounding box center [695, 128] width 46 height 46
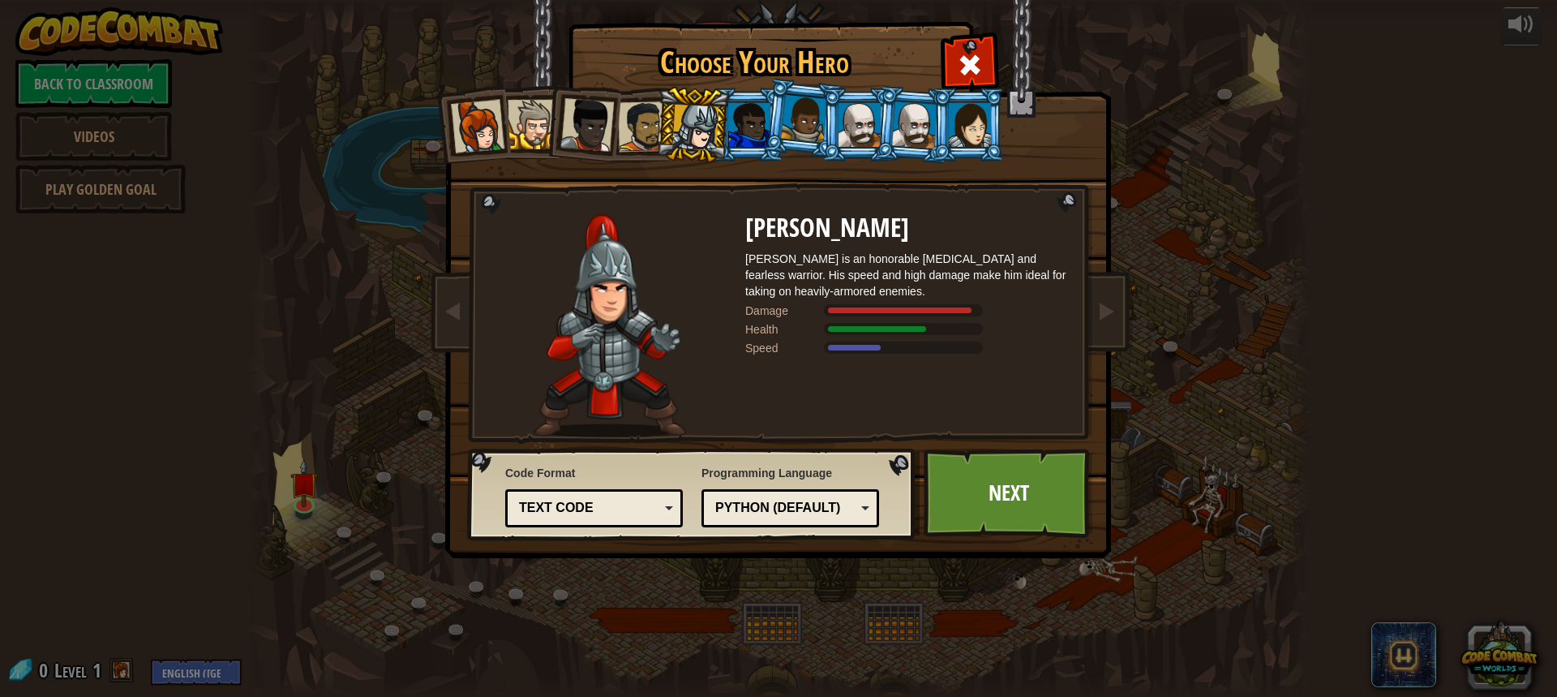
click at [965, 114] on div at bounding box center [970, 125] width 42 height 44
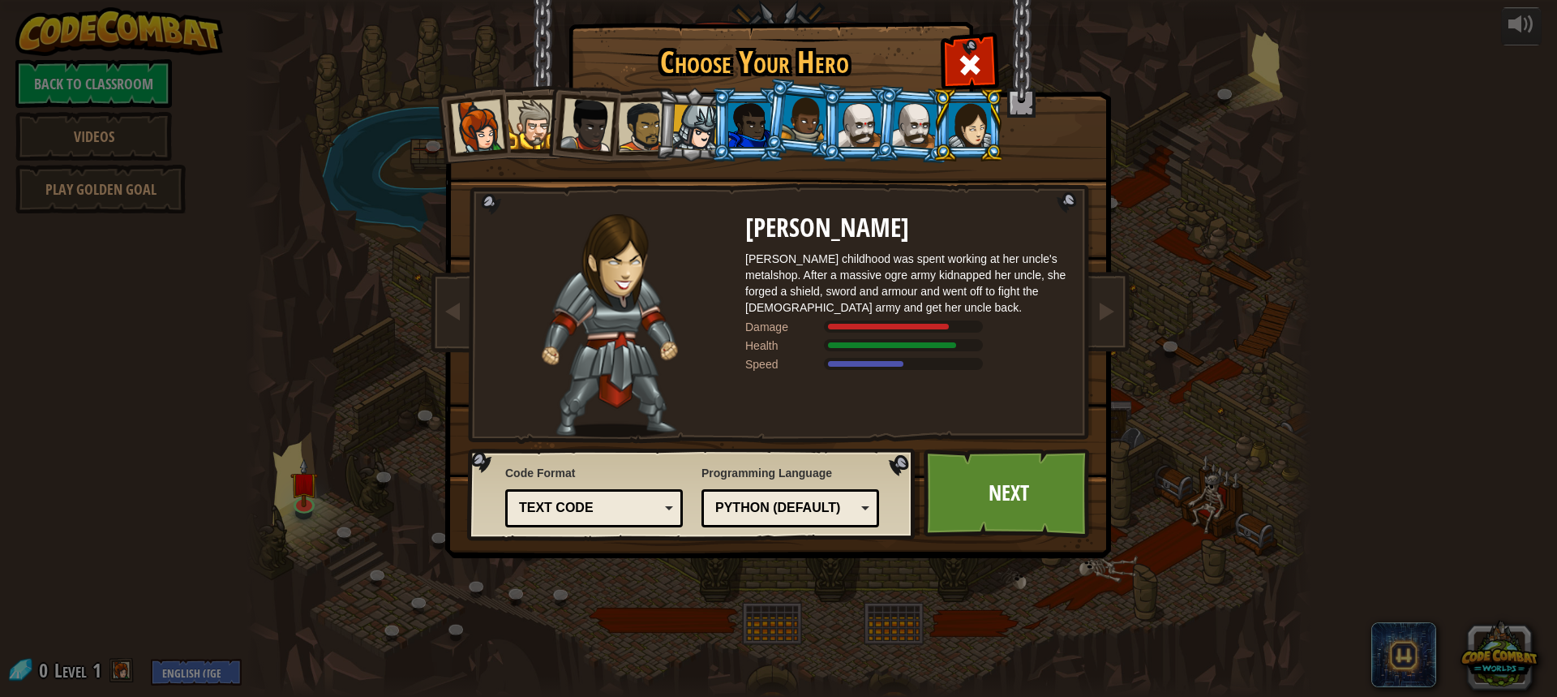
click at [918, 129] on div at bounding box center [914, 124] width 45 height 46
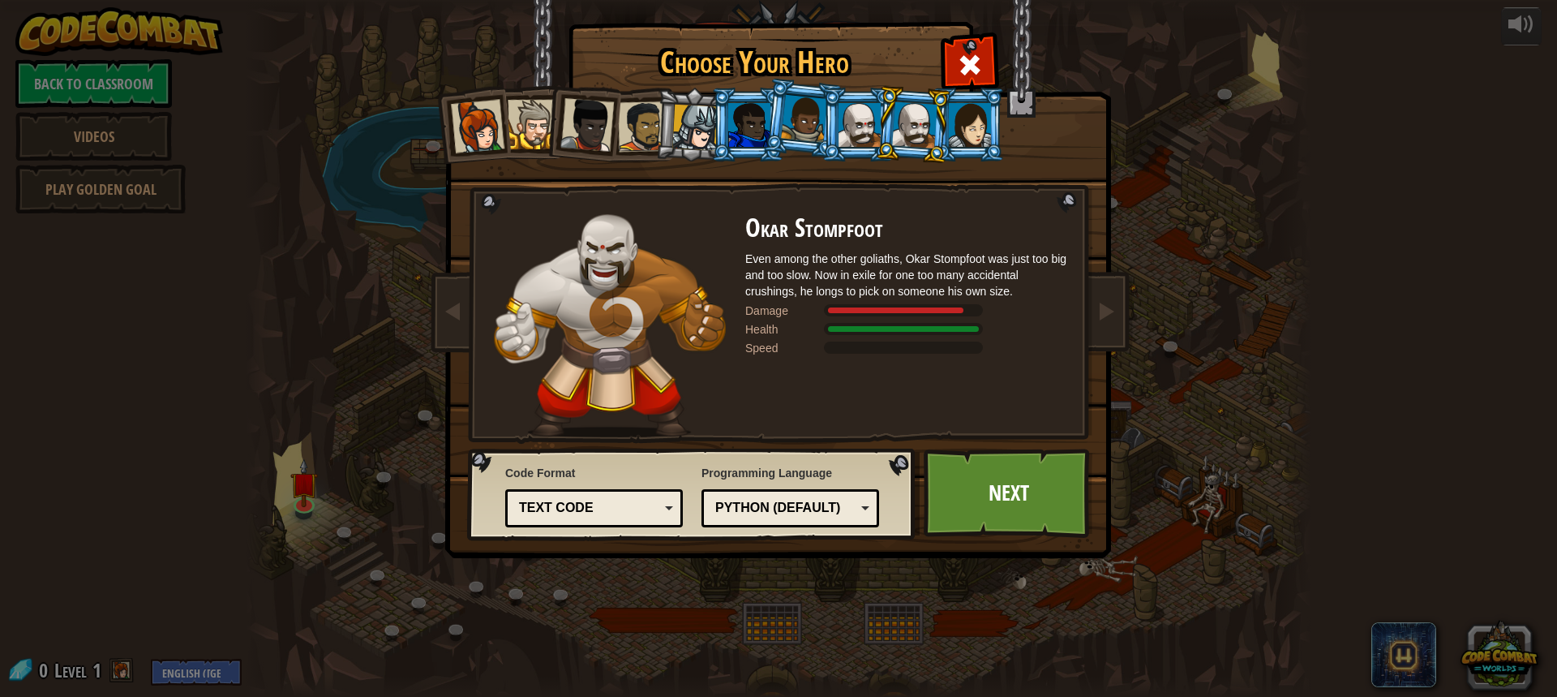
click at [853, 139] on div at bounding box center [860, 125] width 42 height 44
click at [804, 122] on div at bounding box center [804, 119] width 46 height 48
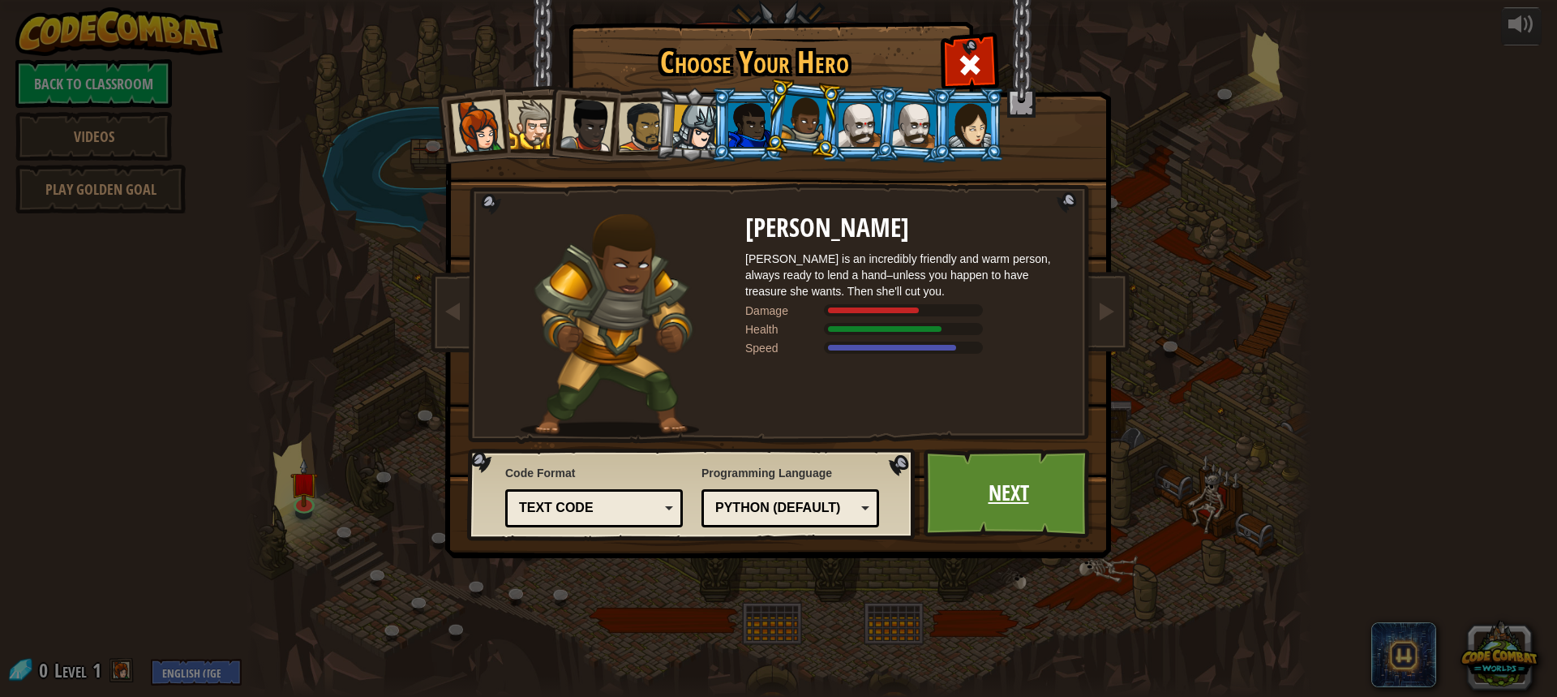
click at [994, 483] on link "Next" at bounding box center [1009, 493] width 170 height 89
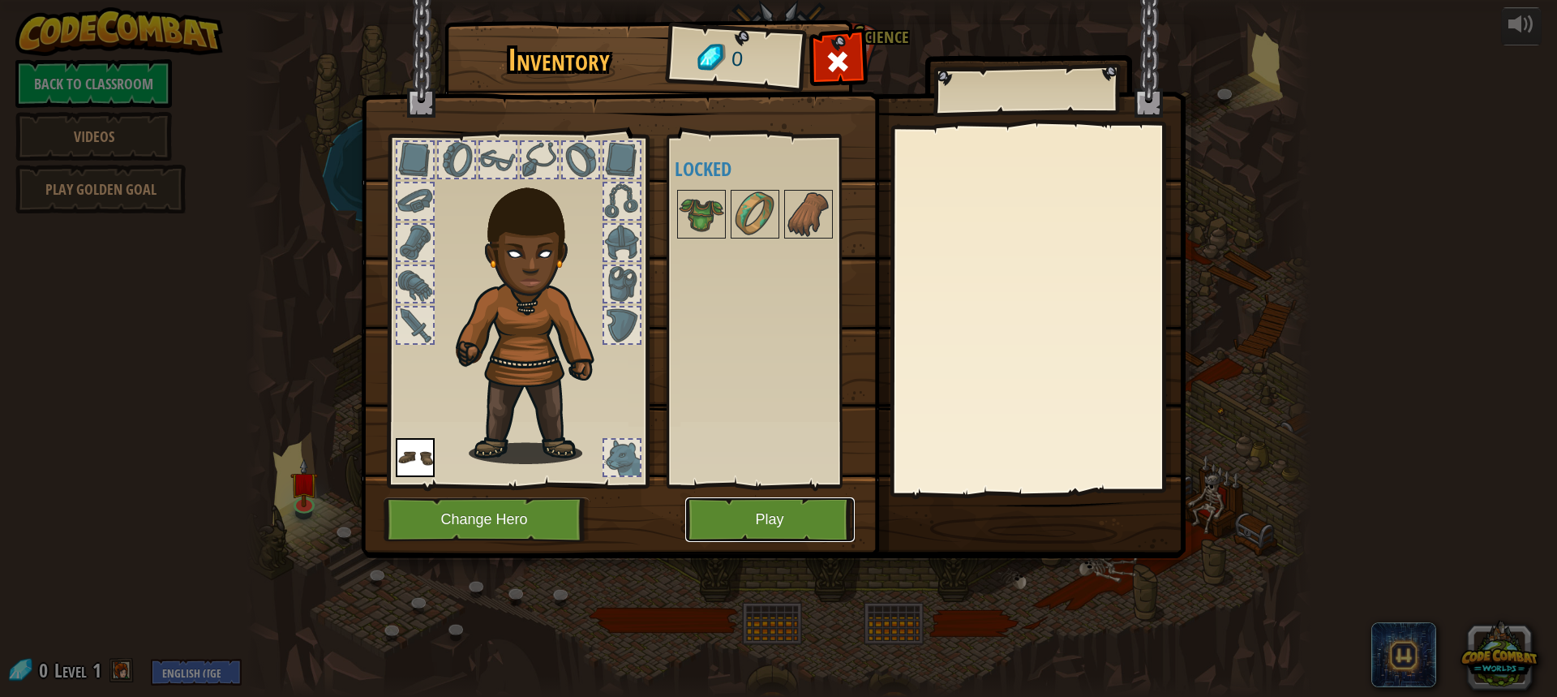
click at [735, 514] on button "Play" at bounding box center [770, 519] width 170 height 45
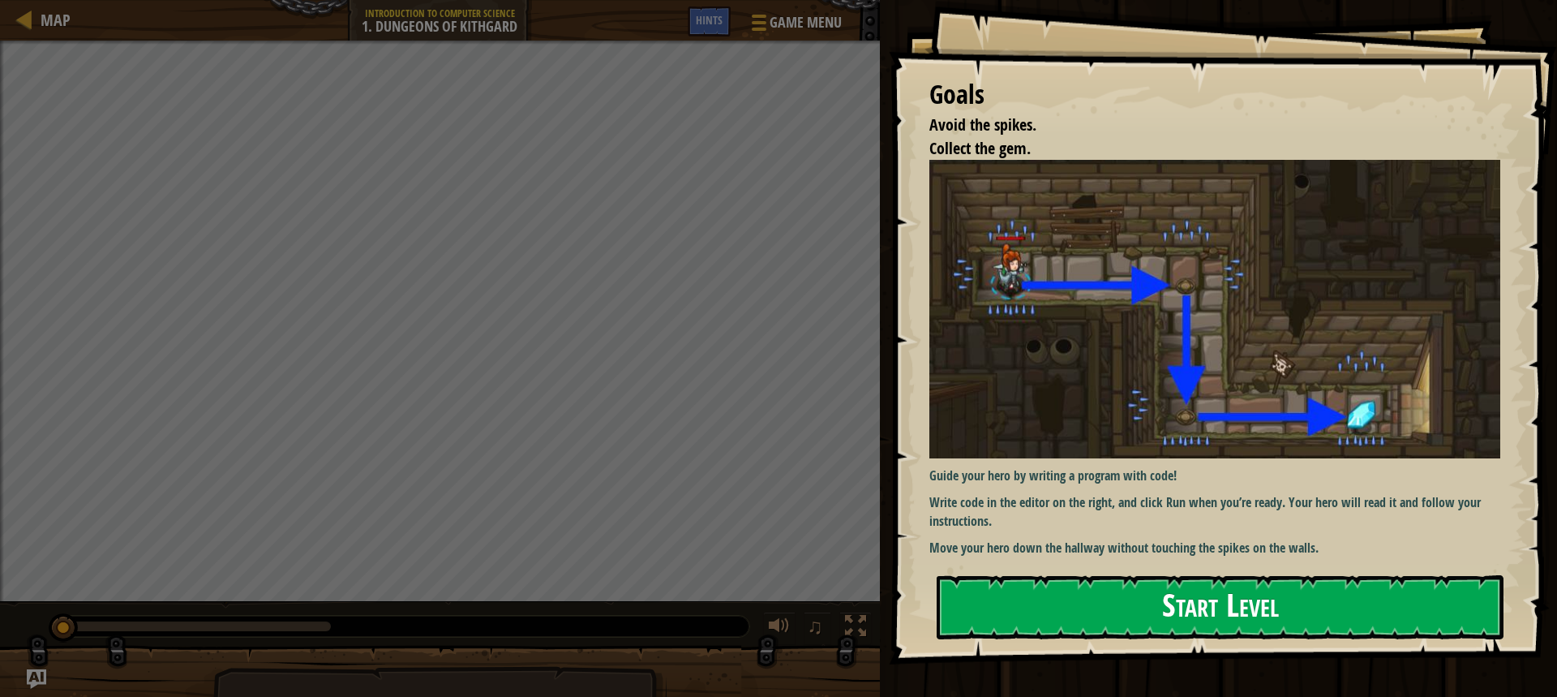
click at [1024, 608] on button "Start Level" at bounding box center [1220, 607] width 567 height 64
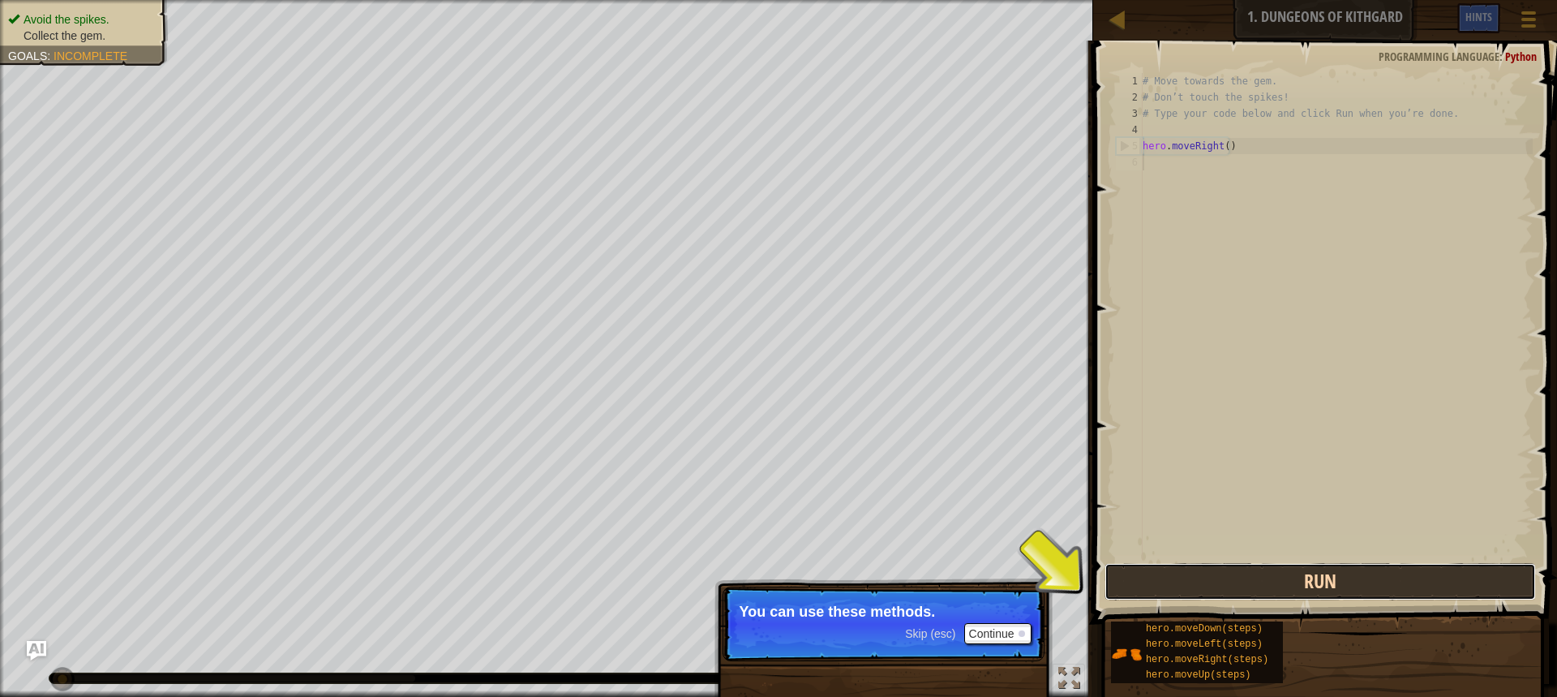
click at [1172, 578] on button "Run" at bounding box center [1321, 581] width 432 height 37
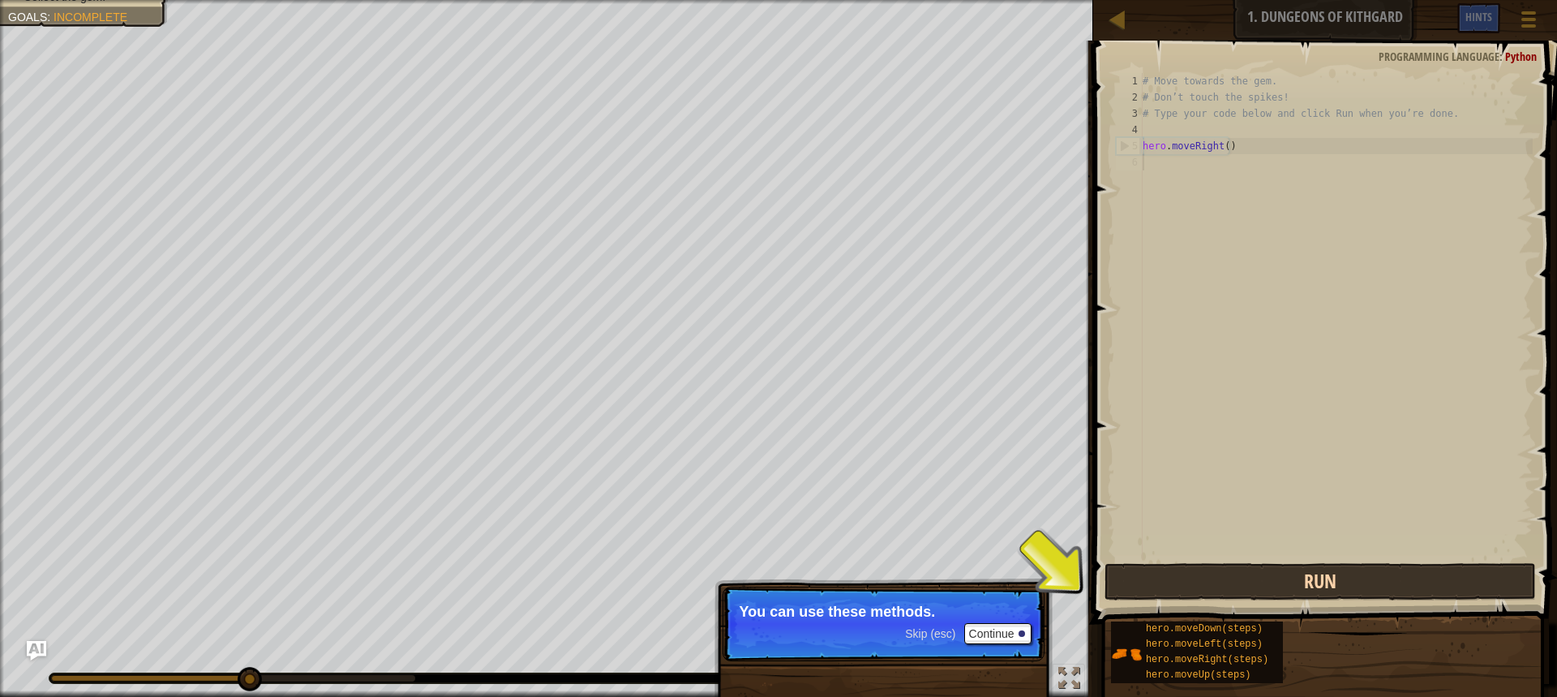
scroll to position [7, 0]
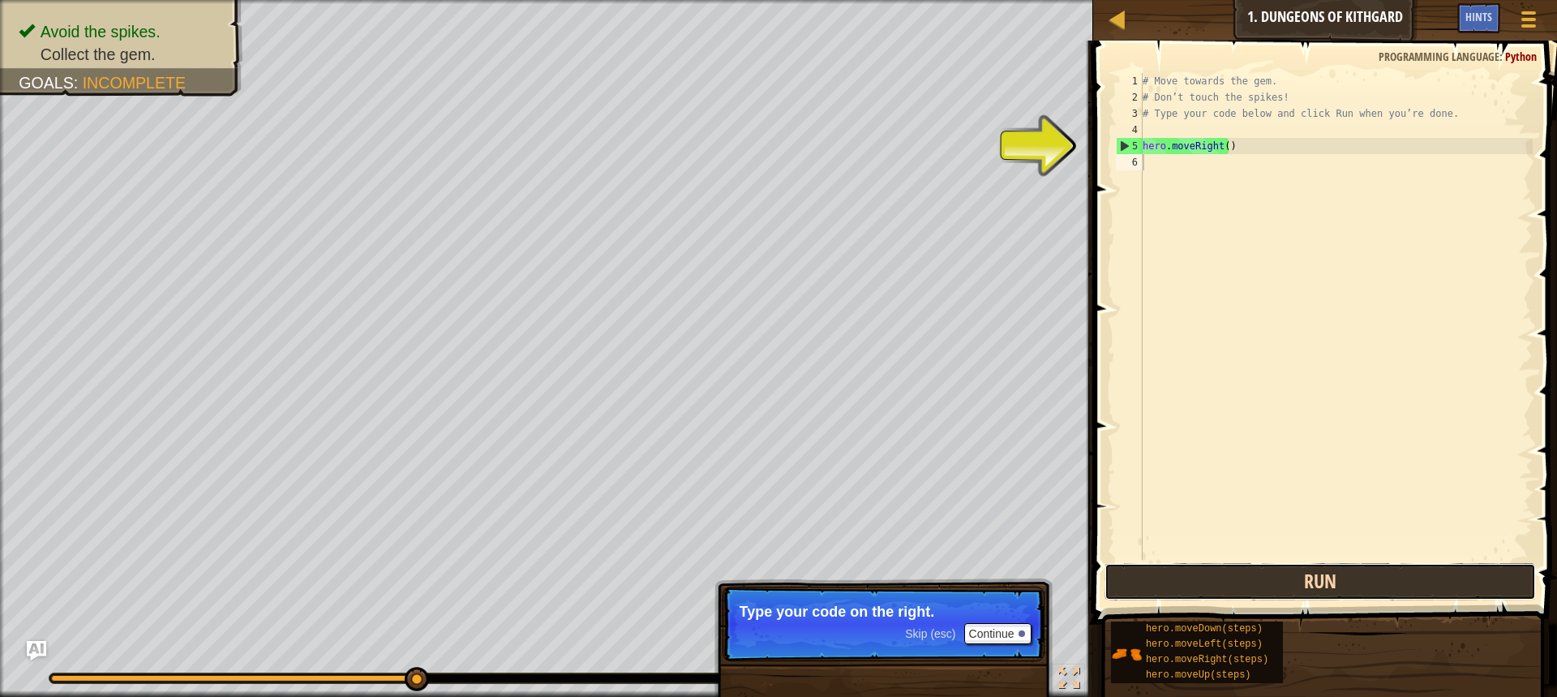
click at [1191, 586] on button "Run" at bounding box center [1321, 581] width 432 height 37
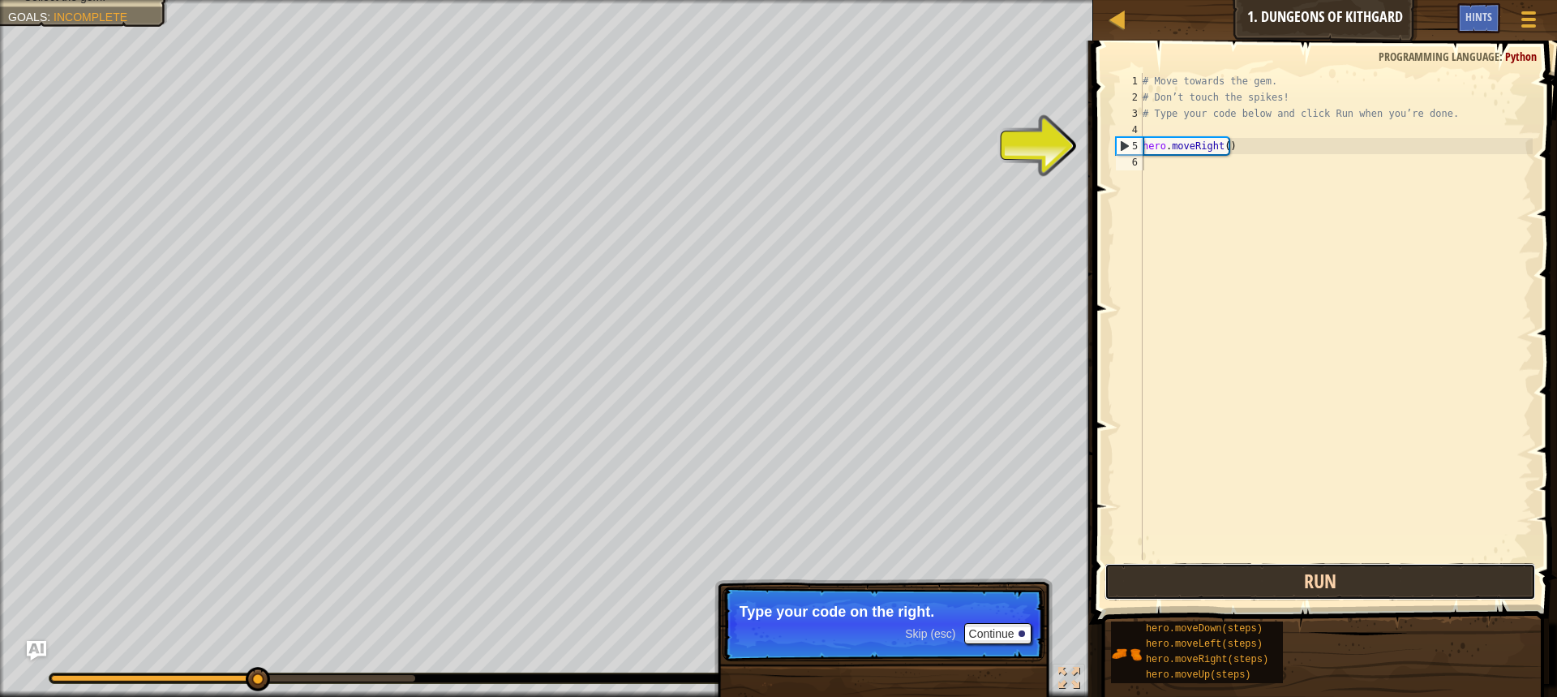
click at [1192, 587] on button "Run" at bounding box center [1321, 581] width 432 height 37
click at [1193, 589] on button "Run" at bounding box center [1321, 581] width 432 height 37
drag, startPoint x: 1202, startPoint y: 599, endPoint x: 1242, endPoint y: 622, distance: 46.2
click at [1210, 606] on div "Hints Videos 1 2 3 4 5 6 # Move towards the gem. # Don’t touch the spikes! # Ty…" at bounding box center [1323, 365] width 469 height 648
click at [1229, 586] on button "Run" at bounding box center [1321, 581] width 432 height 37
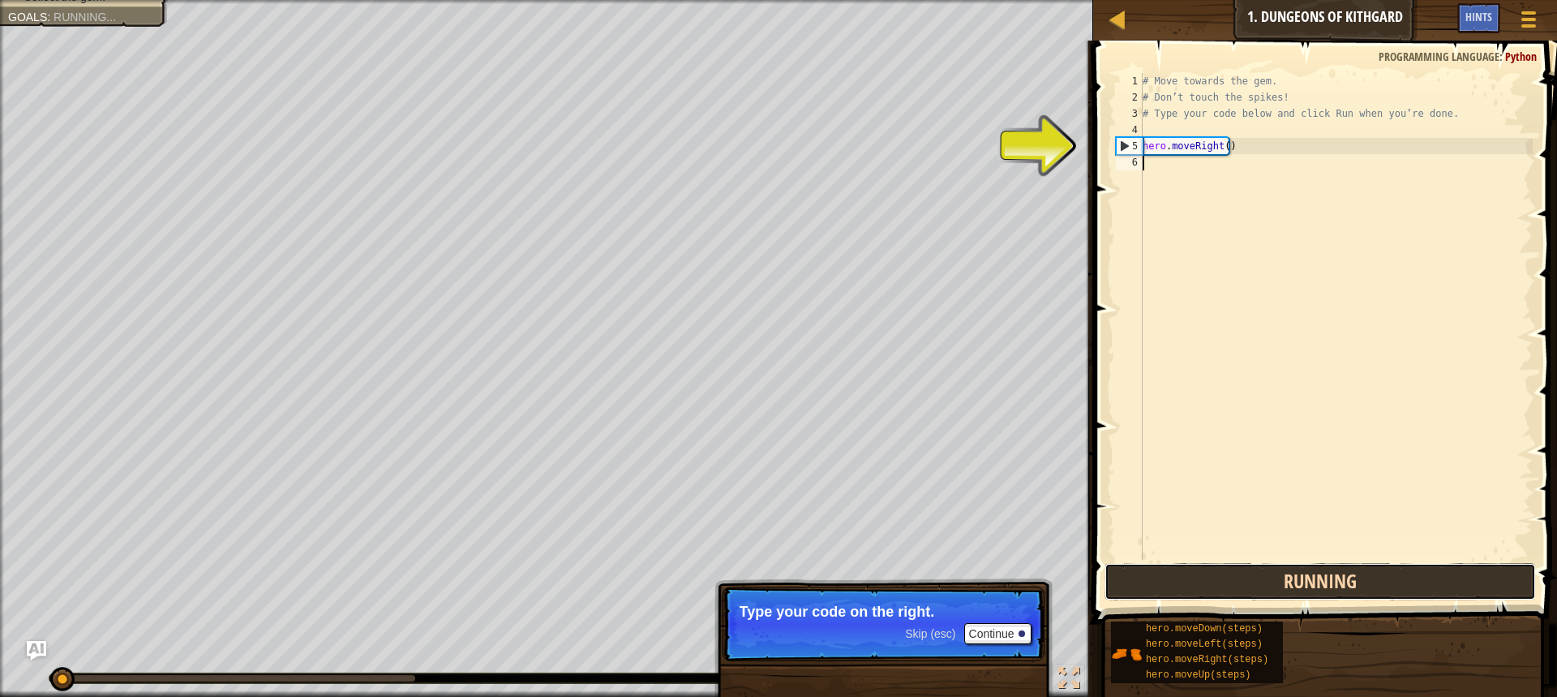
click at [1228, 586] on button "Running" at bounding box center [1321, 581] width 432 height 37
click at [1228, 586] on button "Run" at bounding box center [1321, 581] width 432 height 37
click at [1228, 583] on button "Run" at bounding box center [1321, 581] width 432 height 37
click at [1228, 579] on button "Run" at bounding box center [1321, 581] width 432 height 37
click at [1229, 578] on button "Run" at bounding box center [1321, 581] width 432 height 37
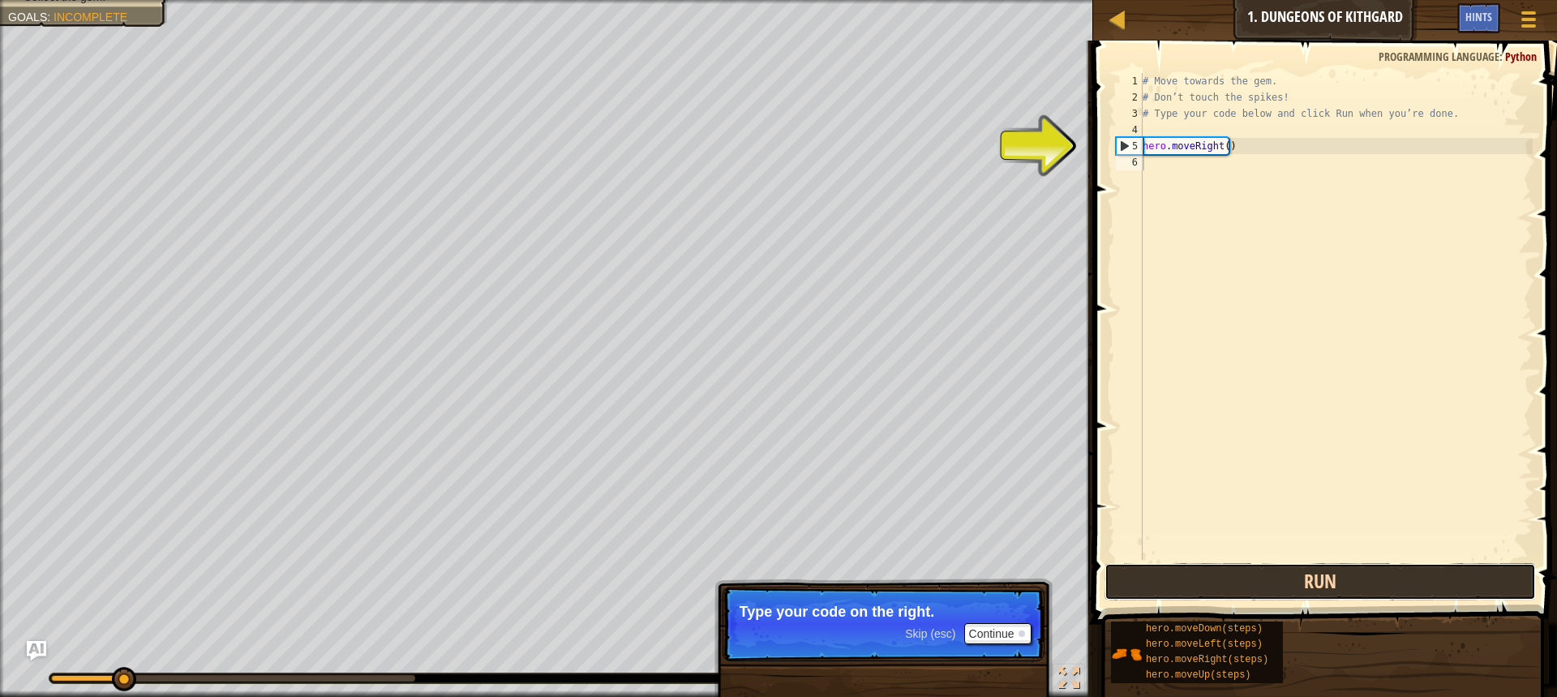
click at [1229, 578] on button "Run" at bounding box center [1321, 581] width 432 height 37
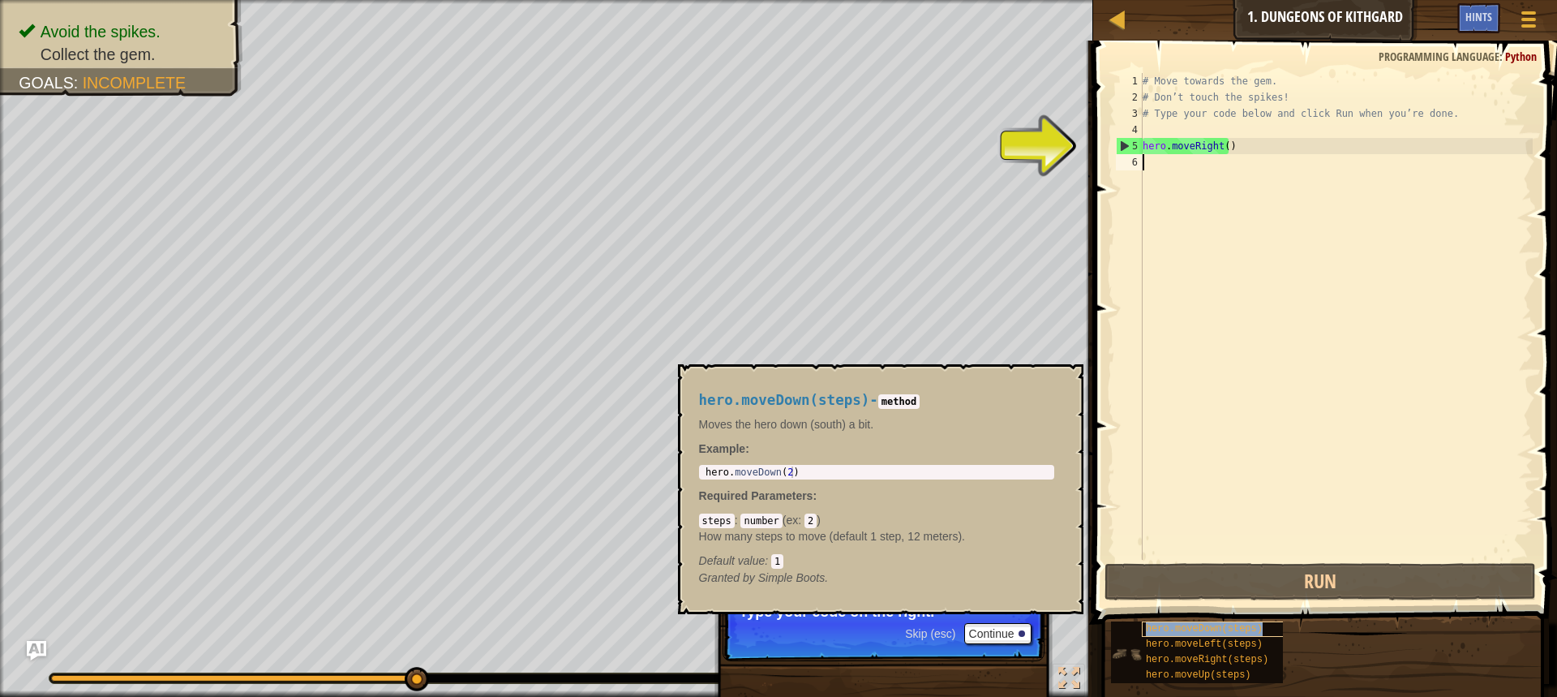
click at [1162, 624] on span "hero.moveDown(steps)" at bounding box center [1204, 628] width 117 height 11
type textarea "hero.moveDown(2)"
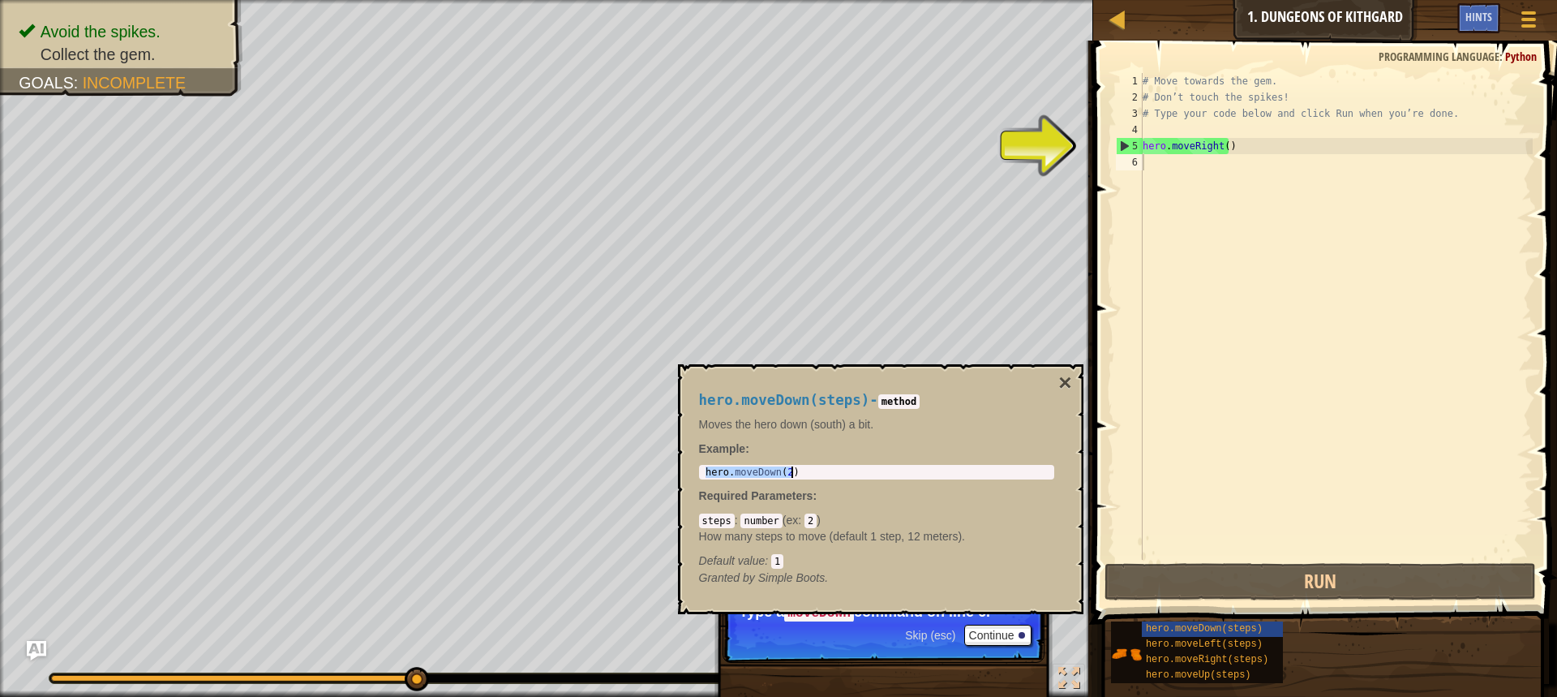
drag, startPoint x: 704, startPoint y: 474, endPoint x: 792, endPoint y: 470, distance: 88.5
click at [792, 470] on div "hero . moveDown ( 2 )" at bounding box center [876, 483] width 349 height 34
click at [1158, 165] on div "# Move towards the gem. # Don’t touch the spikes! # Type your code below and cl…" at bounding box center [1336, 332] width 393 height 519
paste textarea "hero.moveDown(2)"
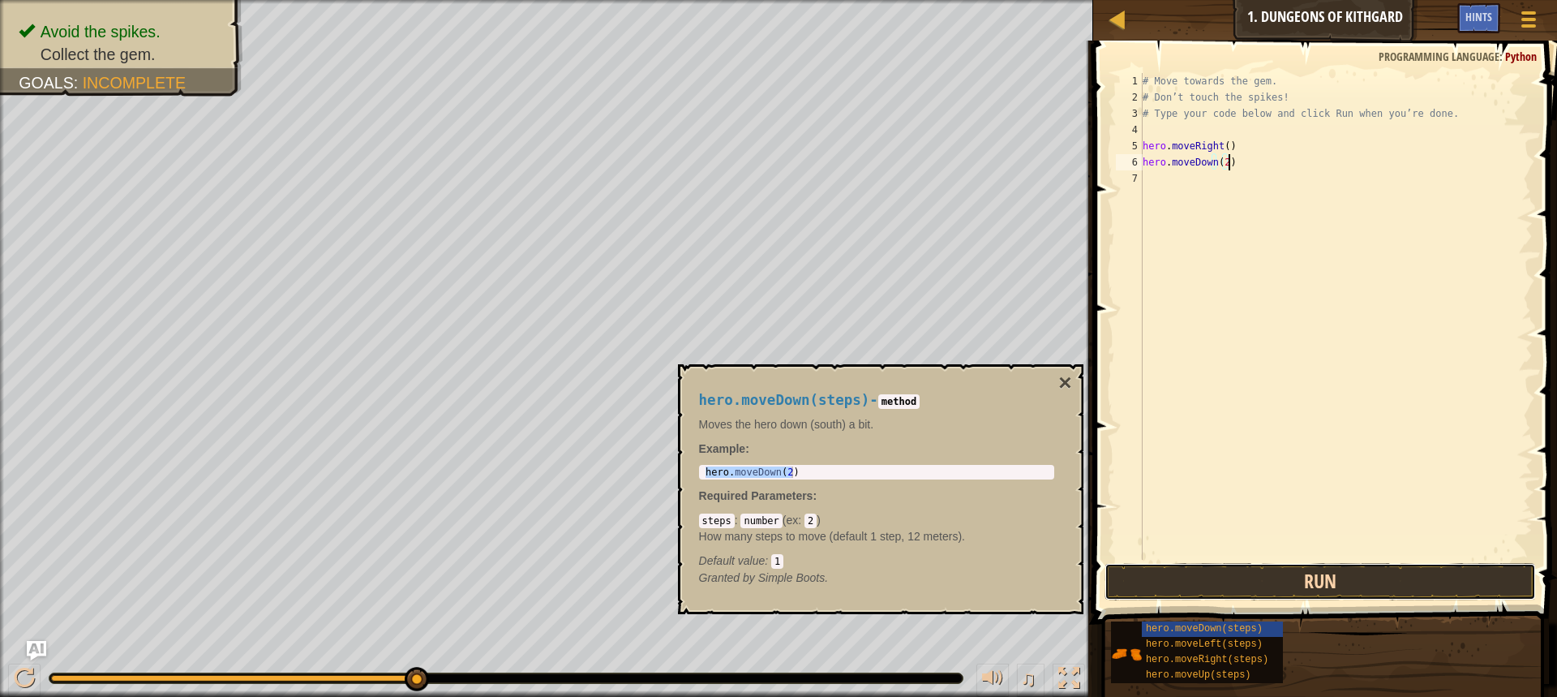
click at [1273, 576] on button "Run" at bounding box center [1321, 581] width 432 height 37
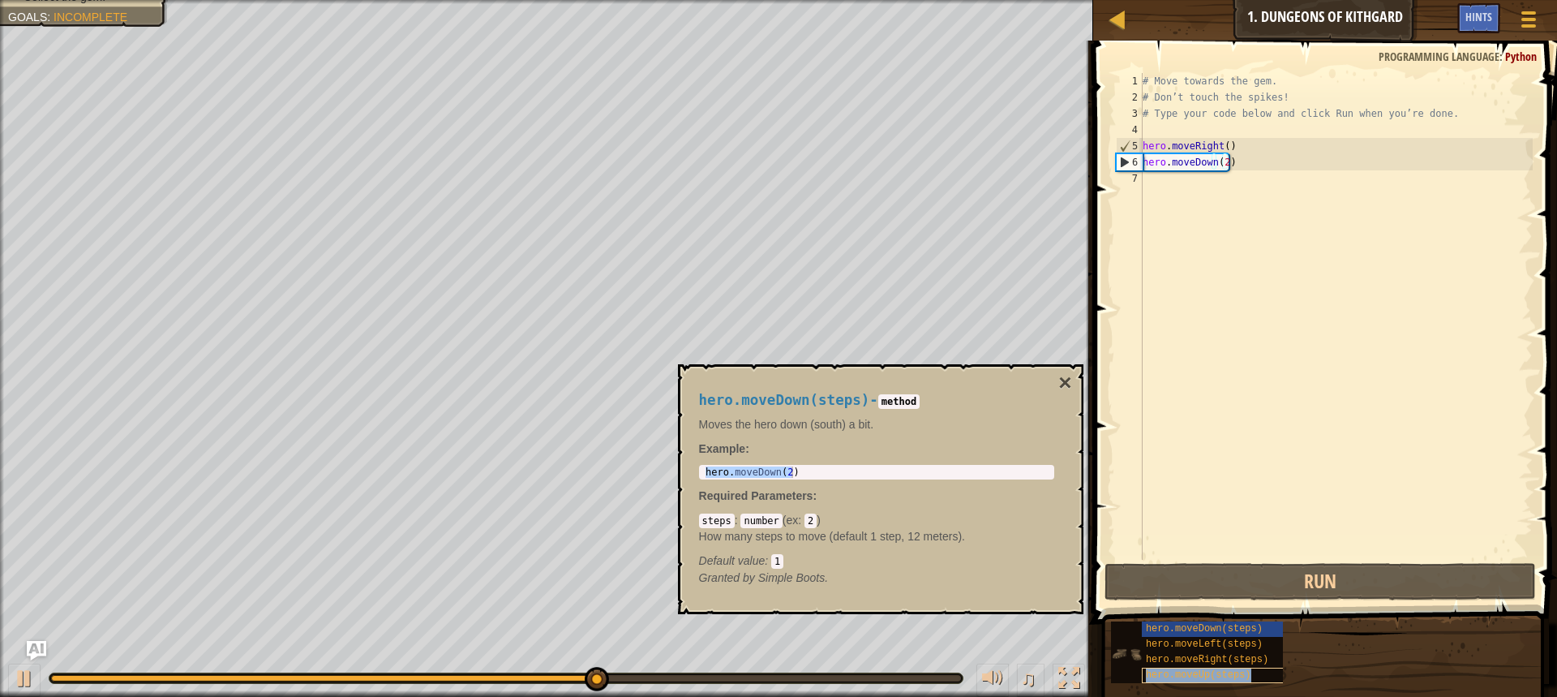
click at [1191, 668] on div "hero.moveUp(steps)" at bounding box center [1220, 675] width 156 height 15
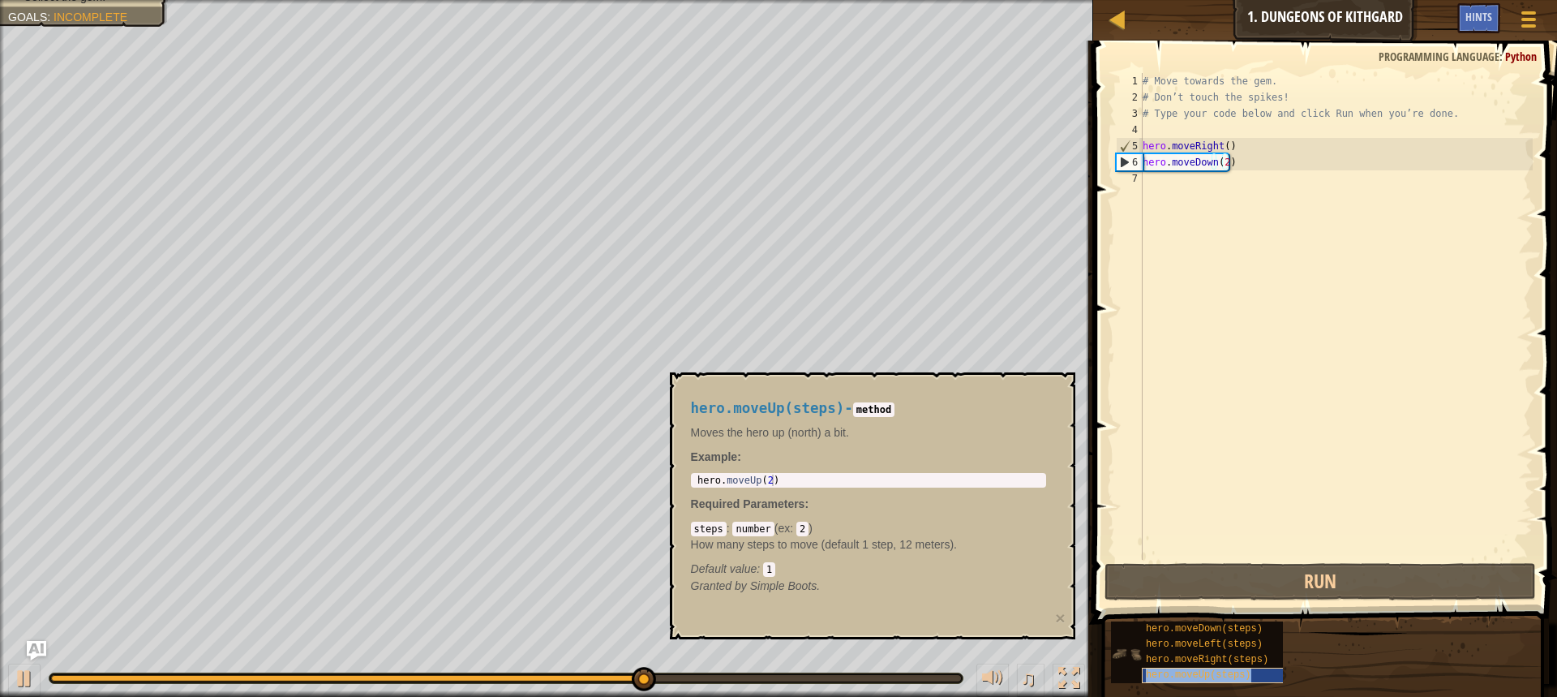
click at [1191, 668] on div "hero.moveUp(steps)" at bounding box center [1220, 675] width 156 height 15
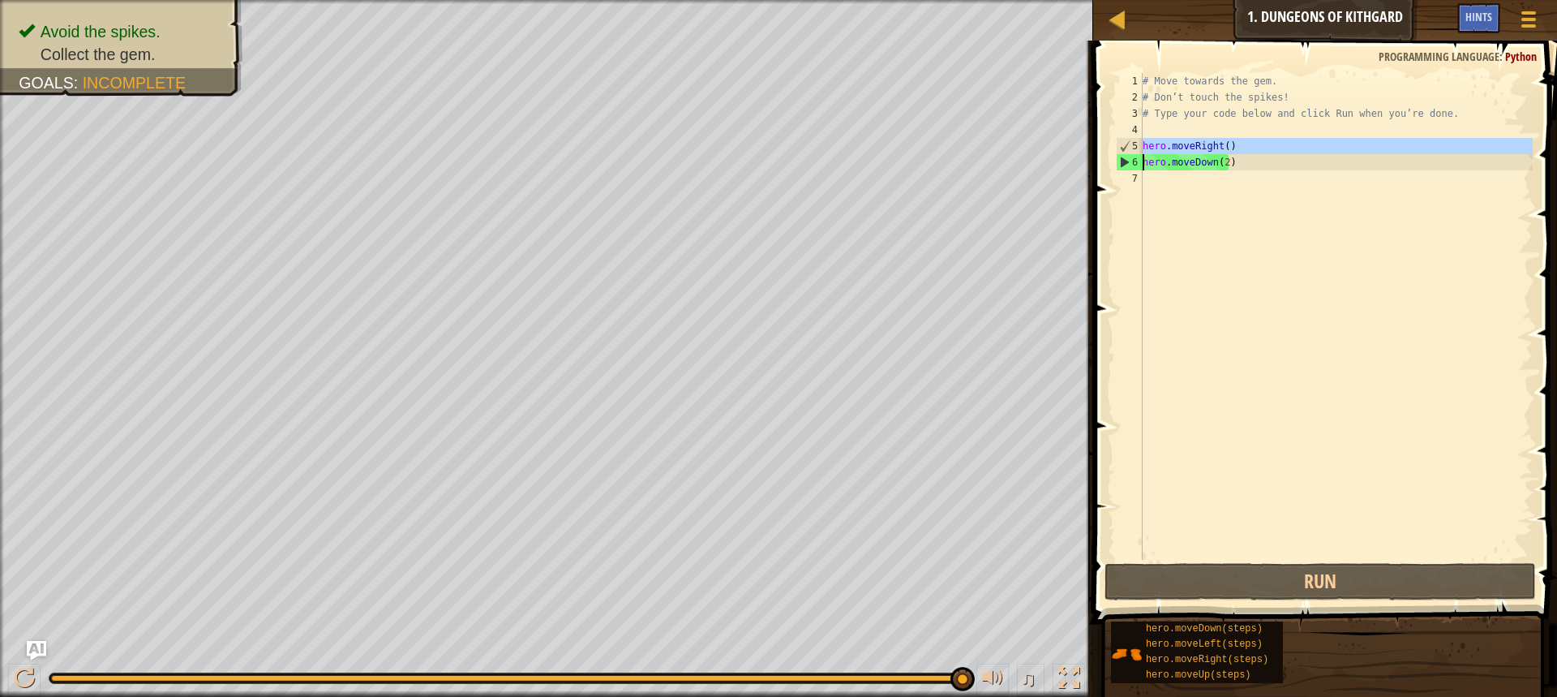
drag, startPoint x: 1142, startPoint y: 144, endPoint x: 1247, endPoint y: 145, distance: 104.6
click at [1247, 145] on div "hero.moveDown(2) 1 2 3 4 5 6 7 # Move towards the gem. # Don’t touch the spikes…" at bounding box center [1323, 316] width 420 height 487
type textarea "hero.moveRight() hero.moveDown(2)"
click at [1175, 189] on div "# Move towards the gem. # Don’t touch the spikes! # Type your code below and cl…" at bounding box center [1336, 332] width 393 height 519
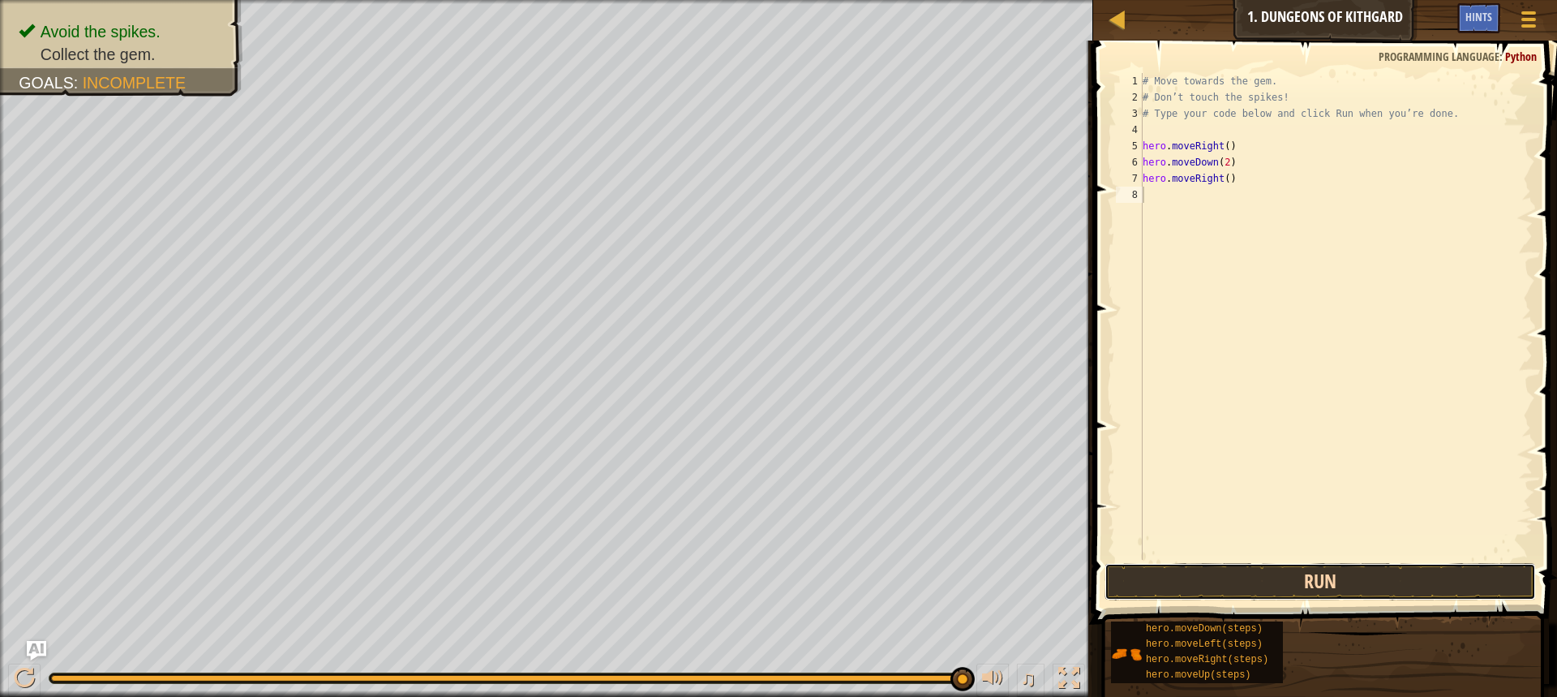
drag, startPoint x: 1189, startPoint y: 573, endPoint x: 1192, endPoint y: 563, distance: 10.8
click at [1189, 569] on button "Run" at bounding box center [1321, 581] width 432 height 37
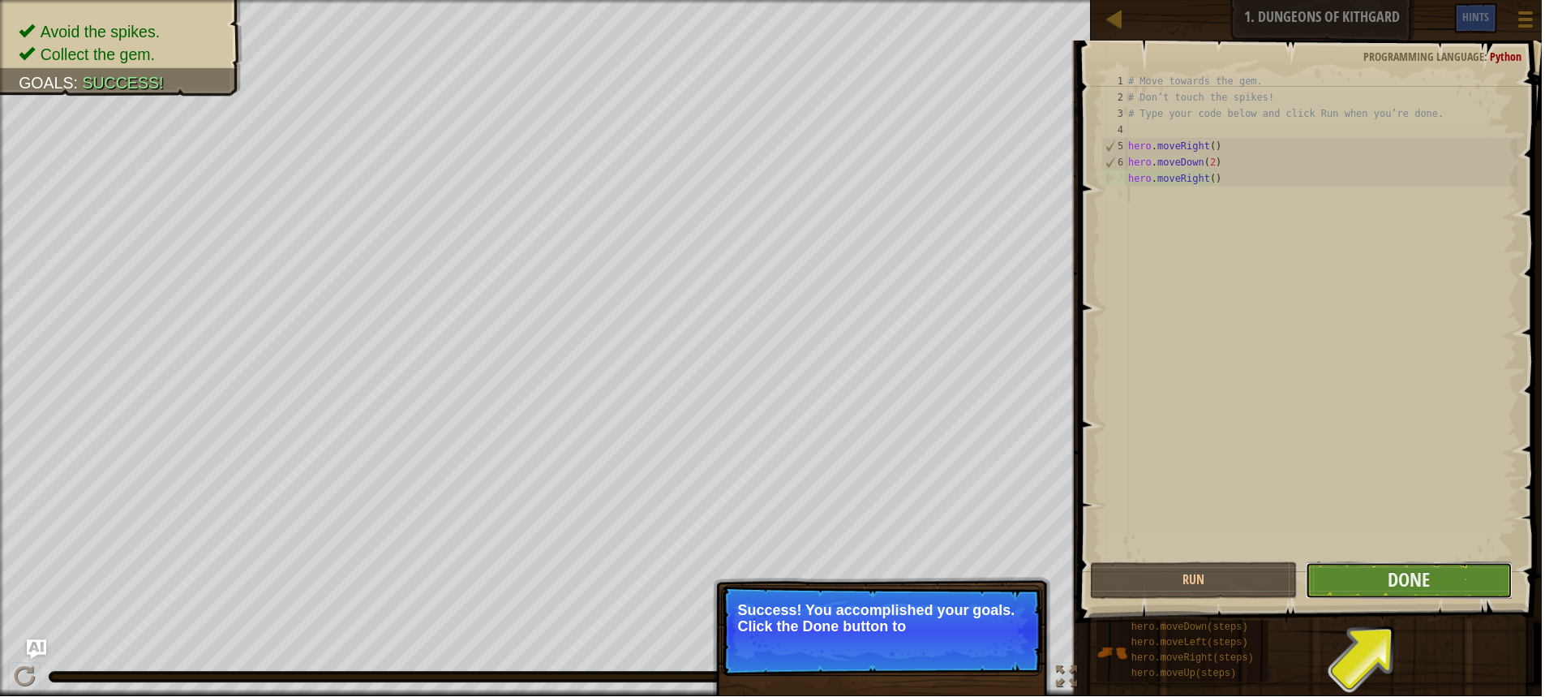
click at [1364, 578] on button "Done" at bounding box center [1412, 581] width 208 height 37
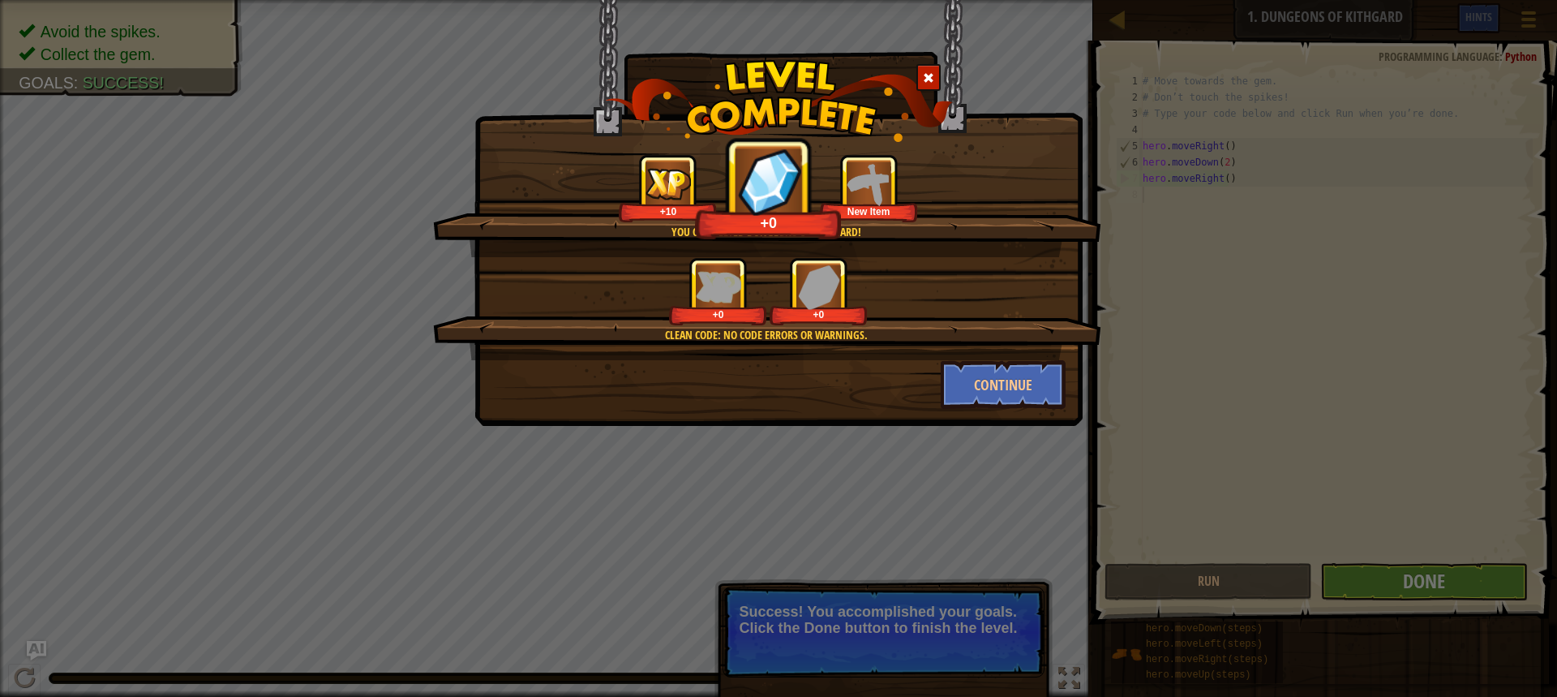
click at [767, 205] on img at bounding box center [769, 181] width 62 height 67
drag, startPoint x: 861, startPoint y: 197, endPoint x: 856, endPoint y: 205, distance: 9.5
click at [860, 199] on img at bounding box center [869, 183] width 45 height 45
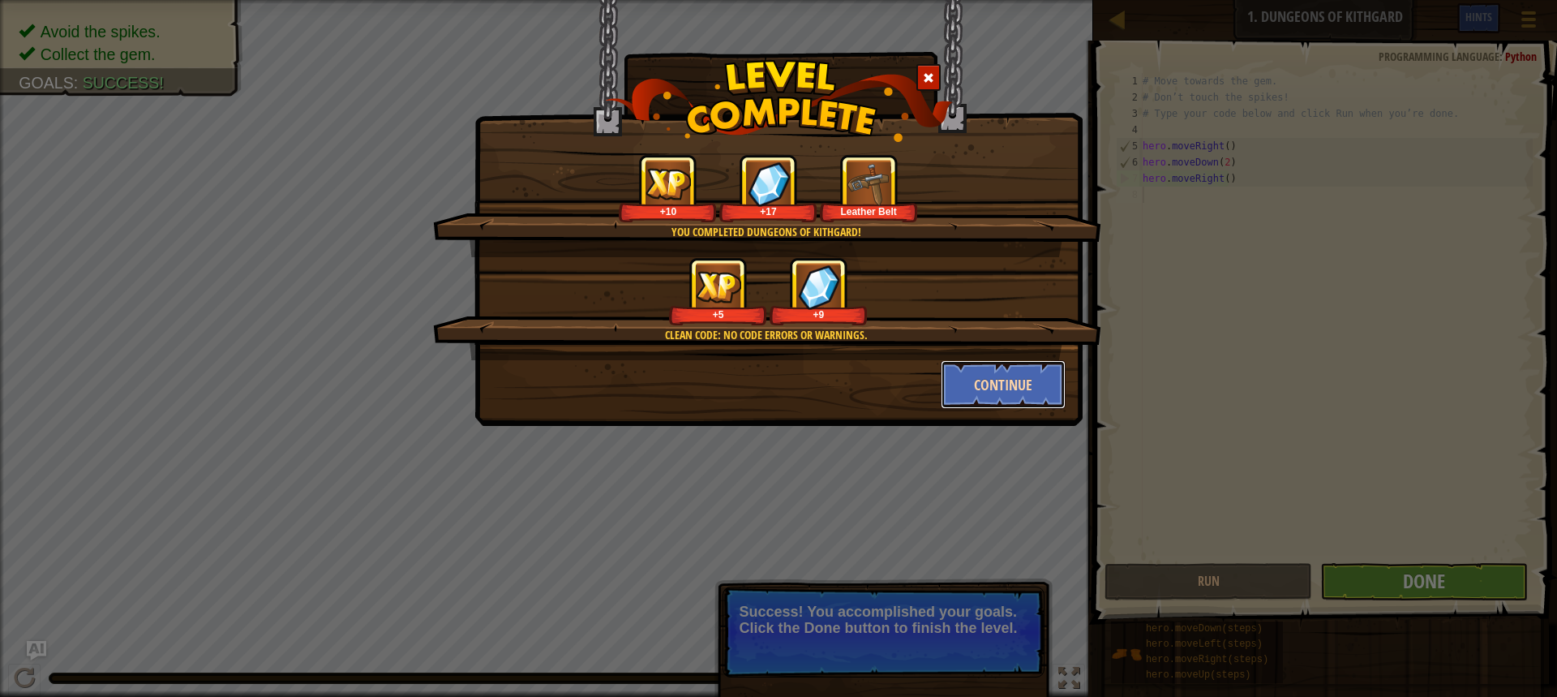
click at [985, 396] on button "Continue" at bounding box center [1004, 384] width 126 height 49
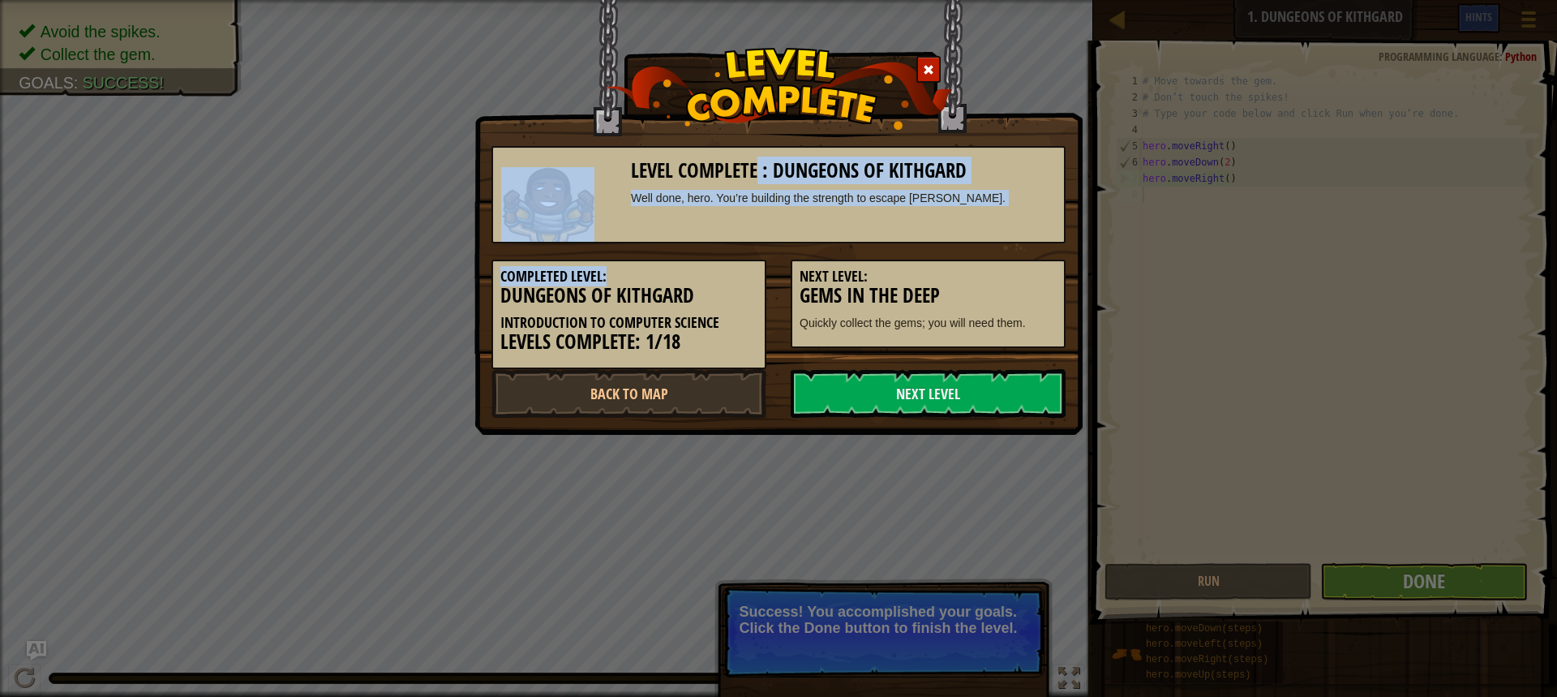
drag, startPoint x: 760, startPoint y: 174, endPoint x: 732, endPoint y: 244, distance: 75.0
click at [732, 252] on div "Level Complete : Dungeons of Kithgard Well done, hero. You’re building the stre…" at bounding box center [779, 274] width 574 height 288
click at [732, 243] on div "Level Complete : Dungeons of Kithgard Well done, hero. You’re building the stre…" at bounding box center [779, 194] width 574 height 97
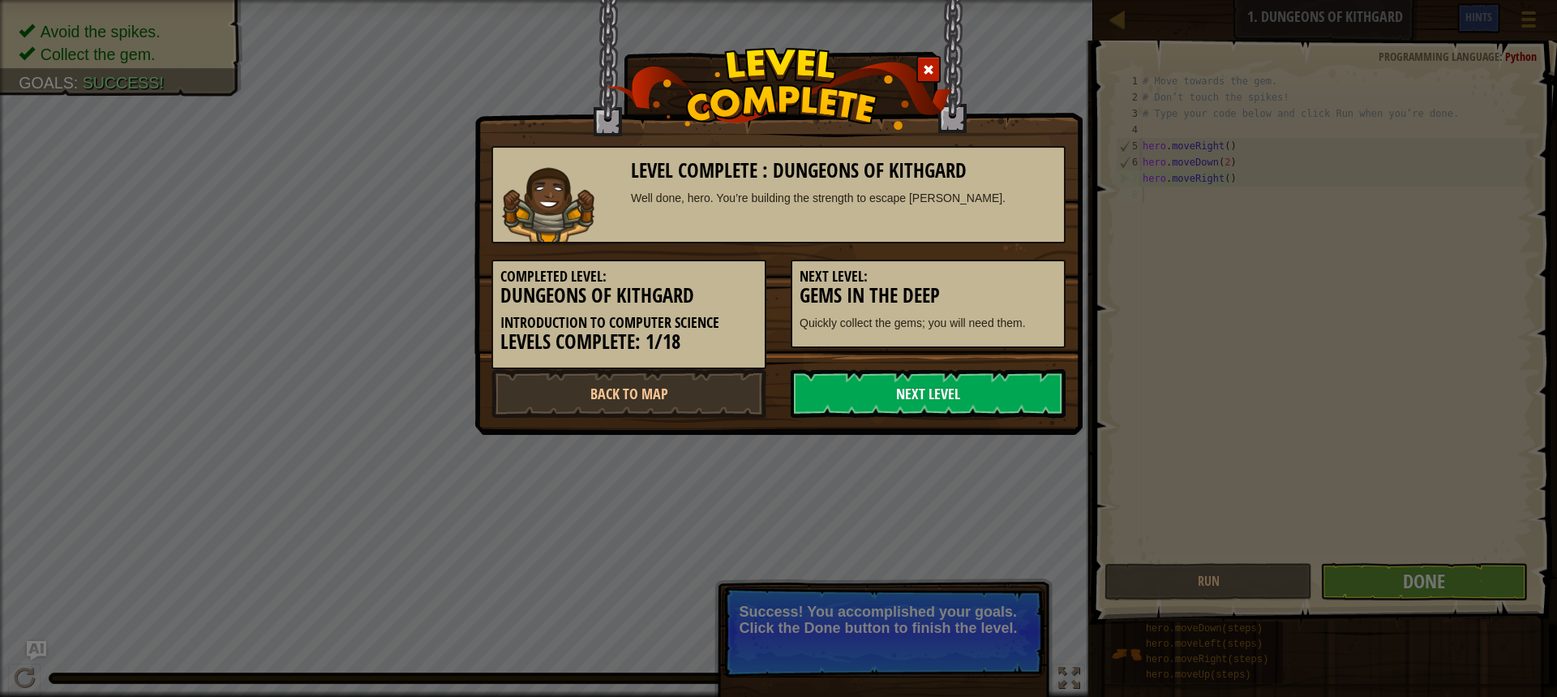
click at [862, 392] on link "Next Level" at bounding box center [928, 393] width 275 height 49
drag, startPoint x: 819, startPoint y: 380, endPoint x: 811, endPoint y: 376, distance: 9.1
click at [816, 380] on link "Next Level" at bounding box center [928, 393] width 275 height 49
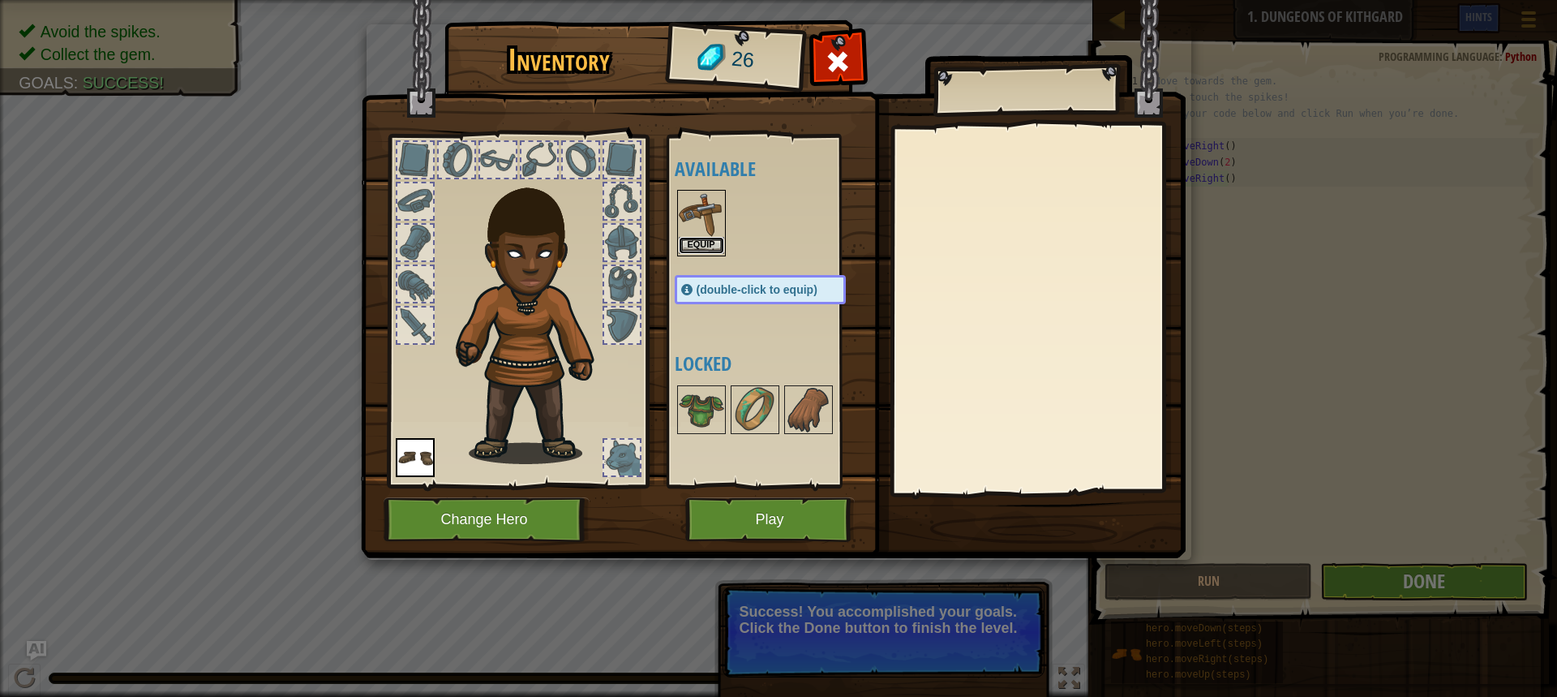
click at [686, 245] on button "Equip" at bounding box center [701, 245] width 45 height 17
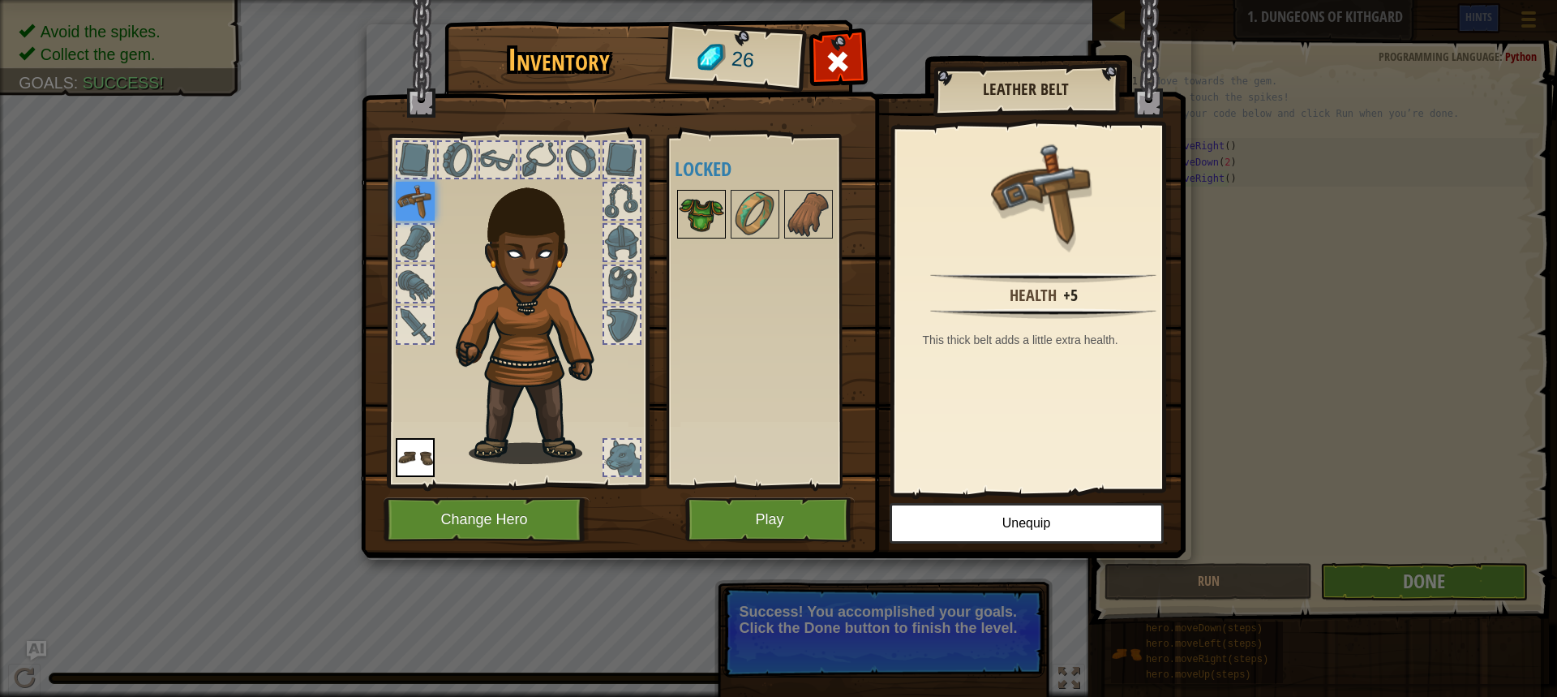
click at [710, 215] on img at bounding box center [701, 213] width 45 height 45
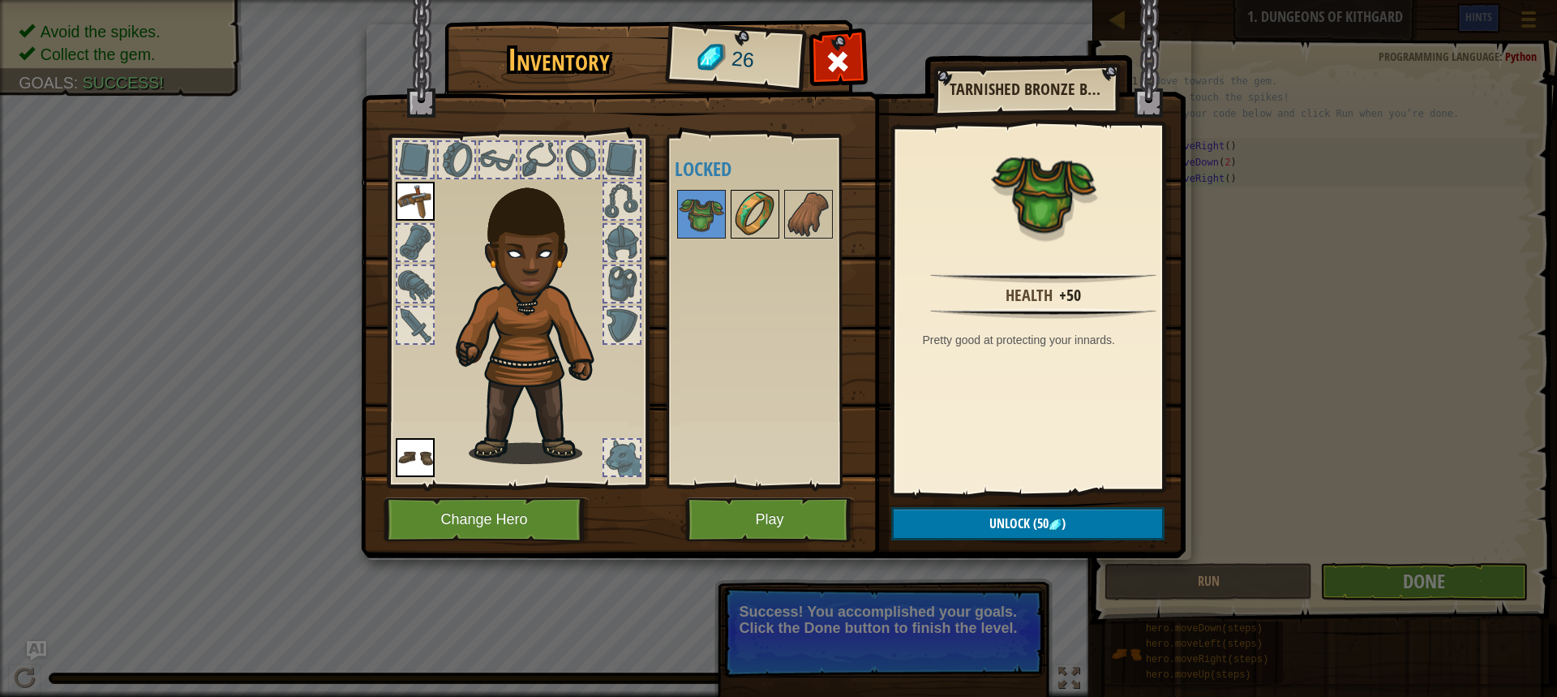
click at [754, 224] on img at bounding box center [754, 213] width 45 height 45
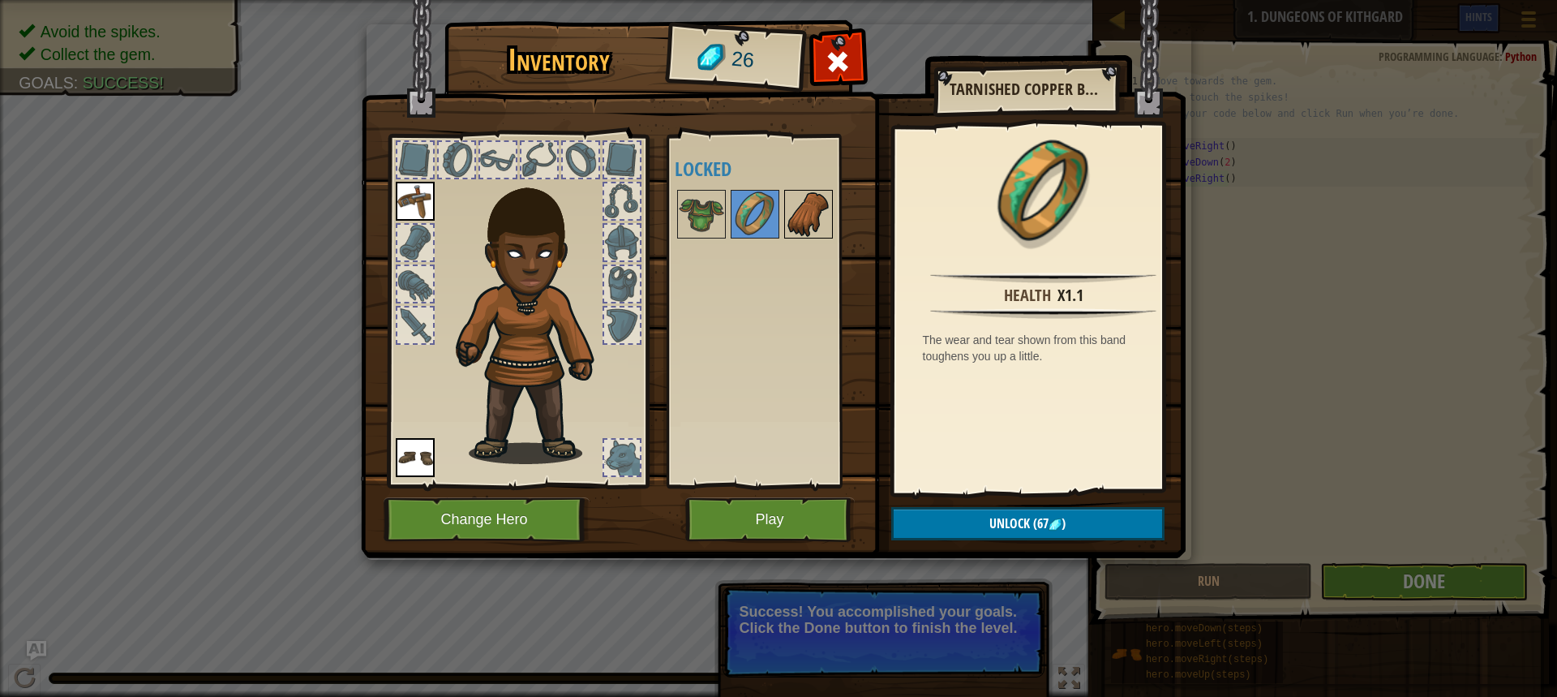
click at [794, 228] on img at bounding box center [808, 213] width 45 height 45
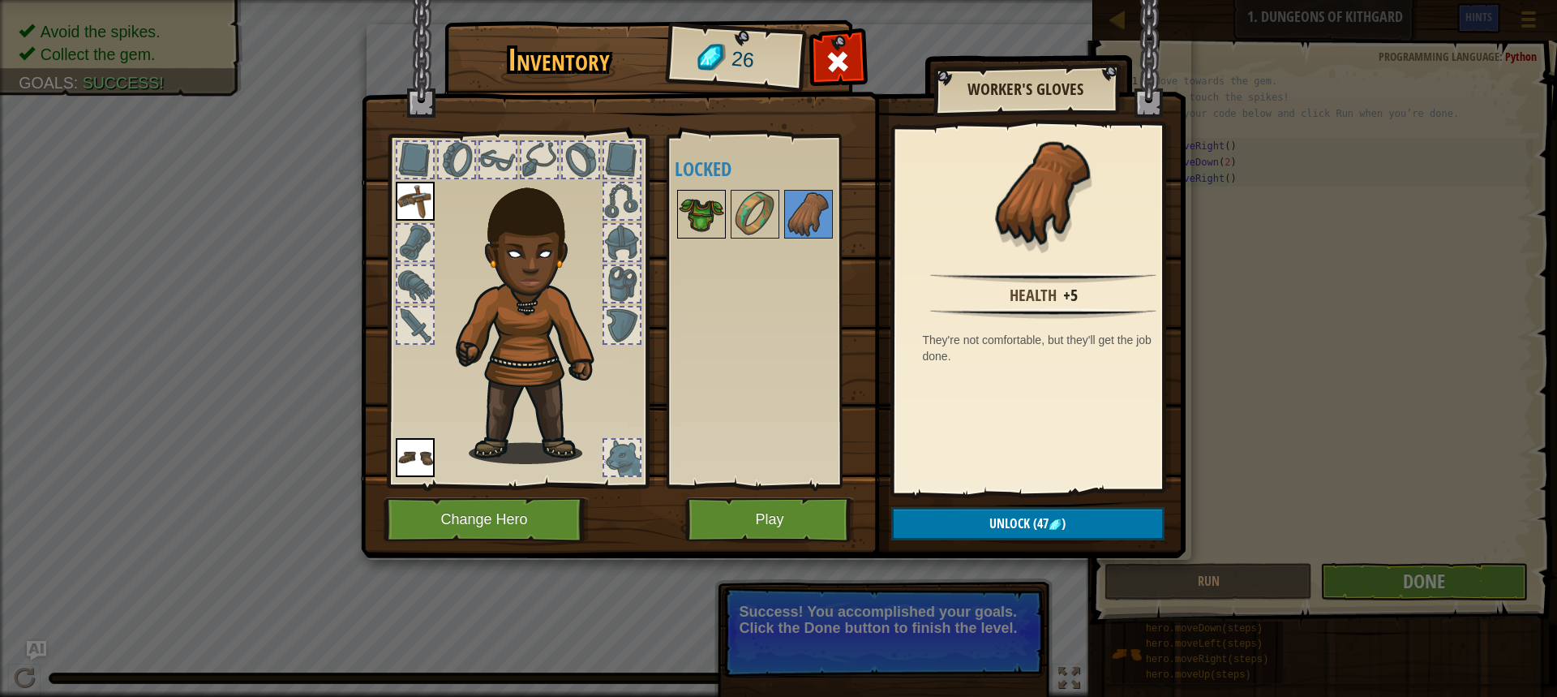
drag, startPoint x: 708, startPoint y: 197, endPoint x: 707, endPoint y: 206, distance: 9.0
click at [707, 206] on img at bounding box center [701, 213] width 45 height 45
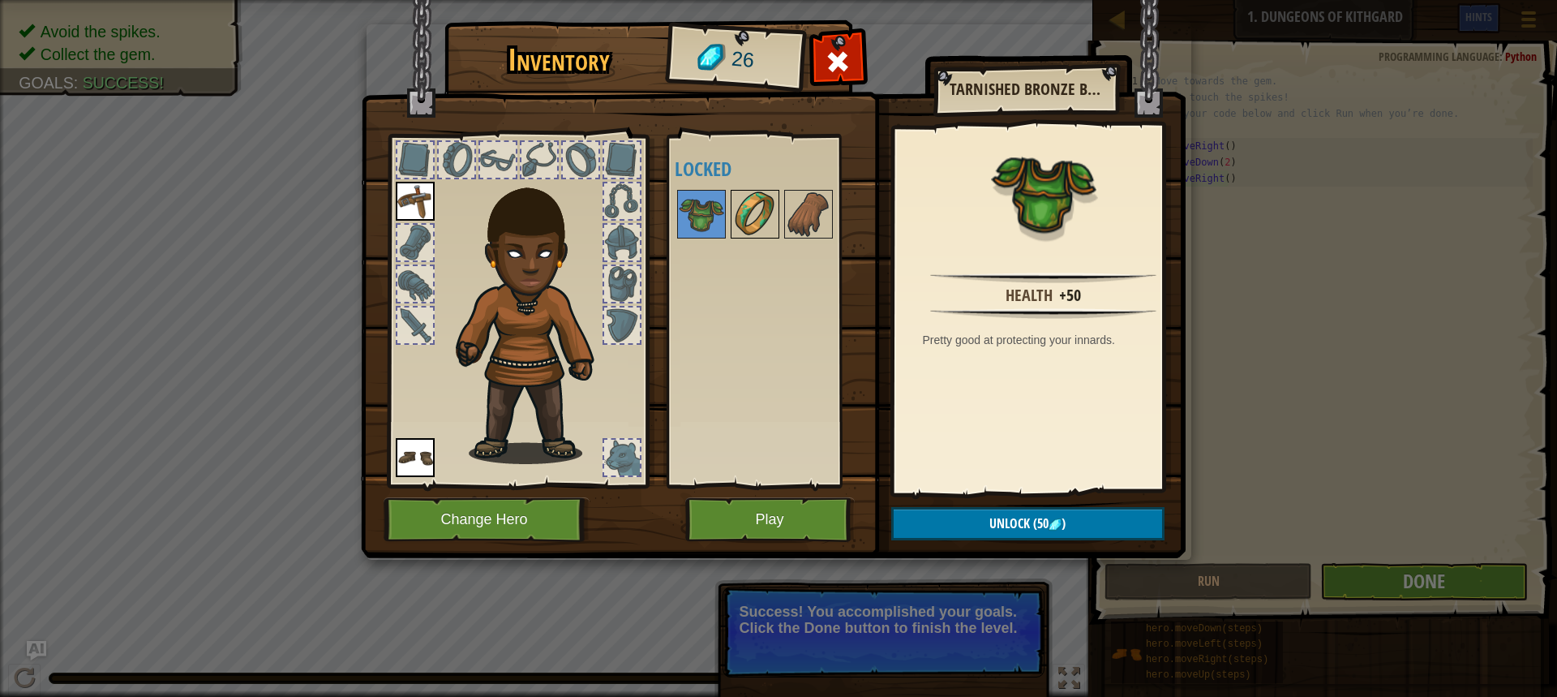
click at [775, 207] on img at bounding box center [754, 213] width 45 height 45
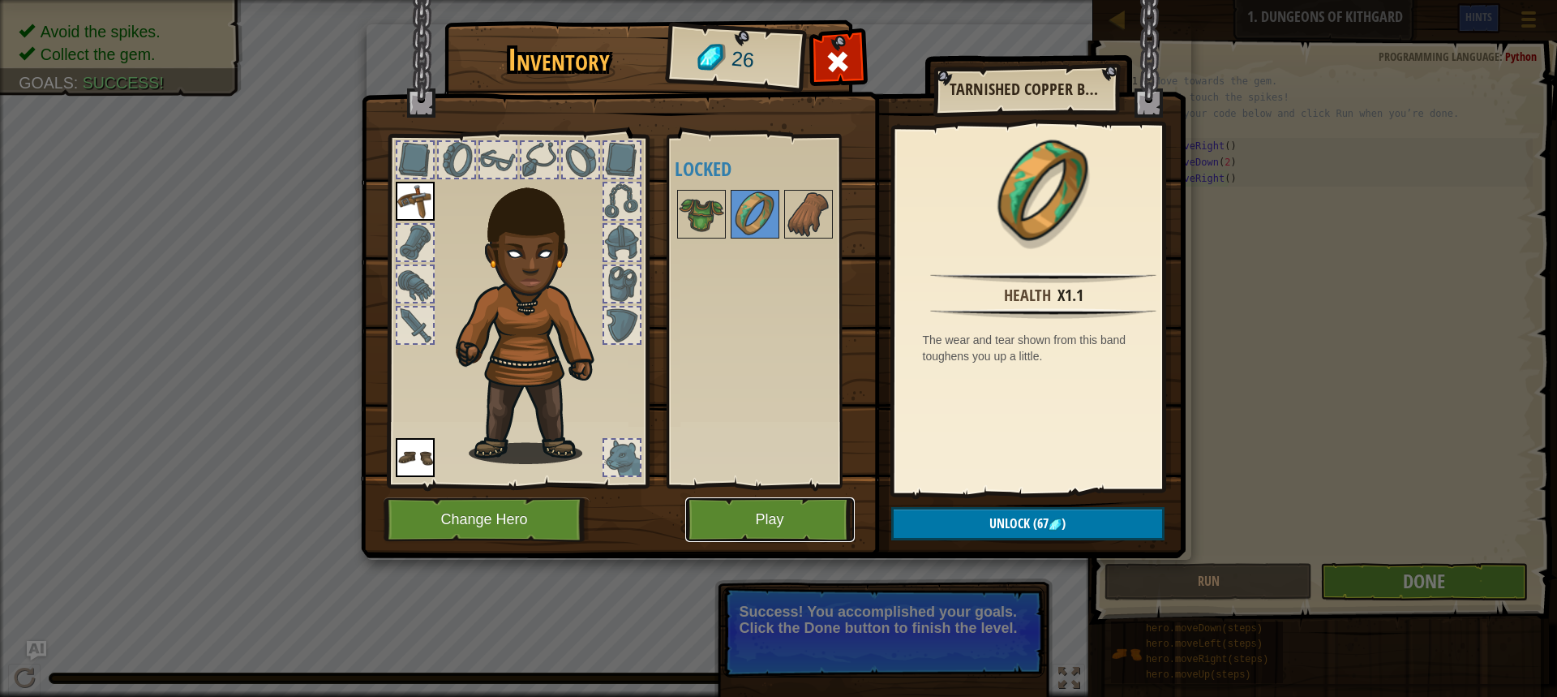
click at [771, 515] on button "Play" at bounding box center [770, 519] width 170 height 45
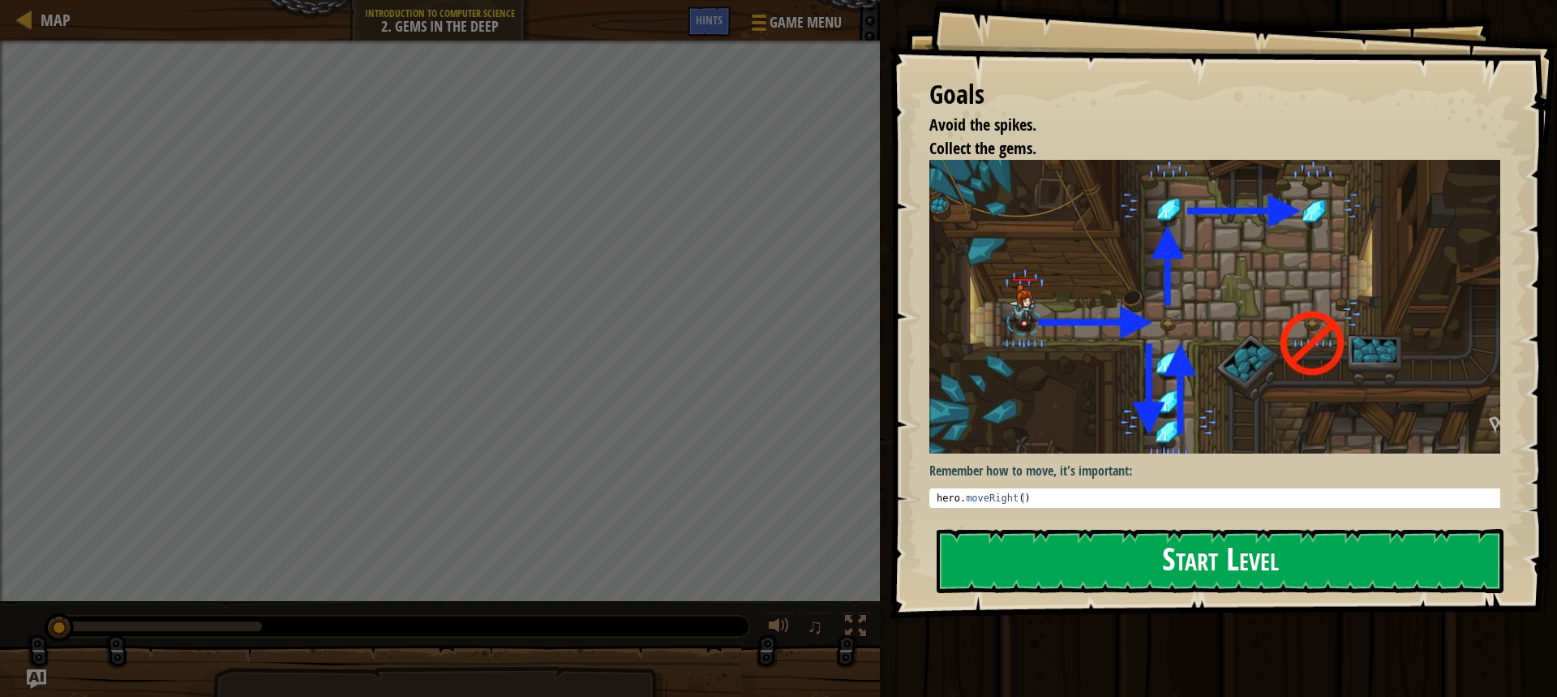
click at [1011, 552] on button "Start Level" at bounding box center [1220, 561] width 567 height 64
